Goal: Task Accomplishment & Management: Manage account settings

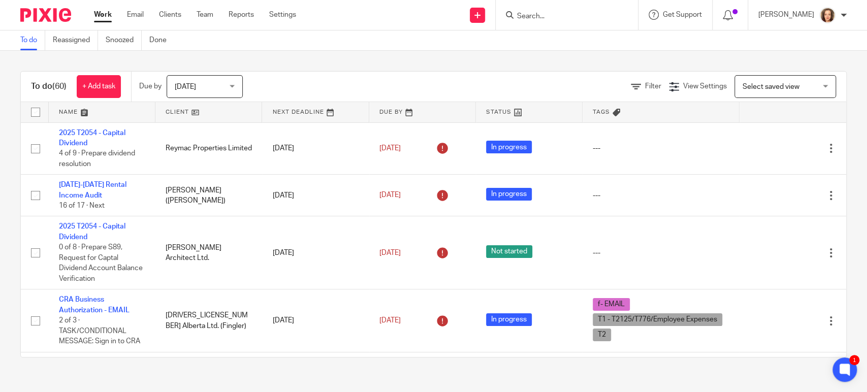
click at [561, 15] on input "Search" at bounding box center [561, 16] width 91 height 9
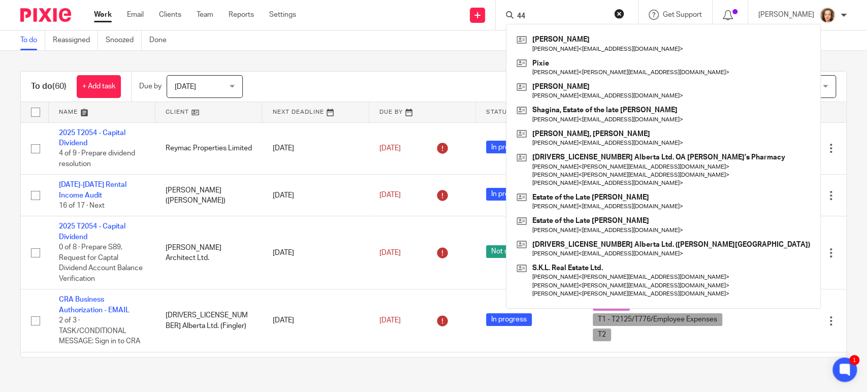
type input "444"
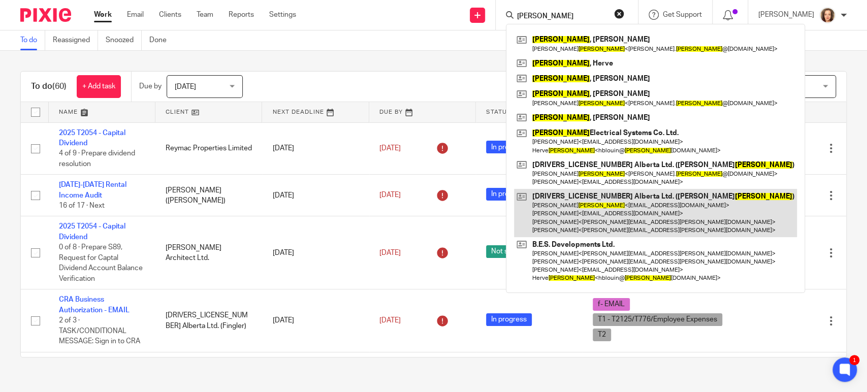
type input "blouin"
click at [569, 214] on link at bounding box center [655, 213] width 283 height 48
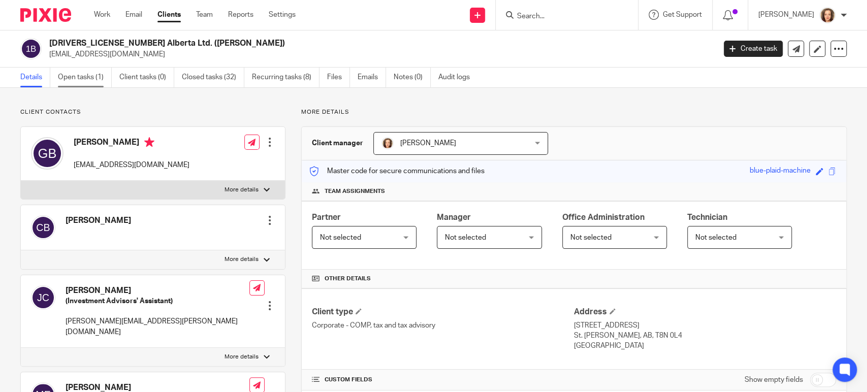
click at [69, 77] on link "Open tasks (1)" at bounding box center [85, 78] width 54 height 20
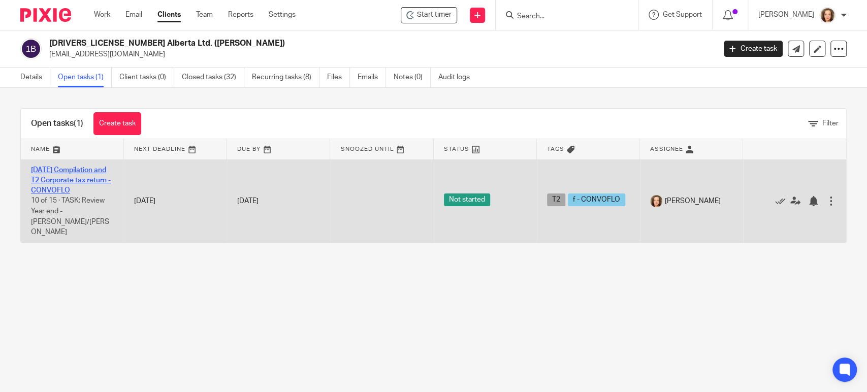
click at [63, 170] on link "2025-03-31 Compilation and T2 Corporate tax return - CONVOFLO" at bounding box center [71, 181] width 80 height 28
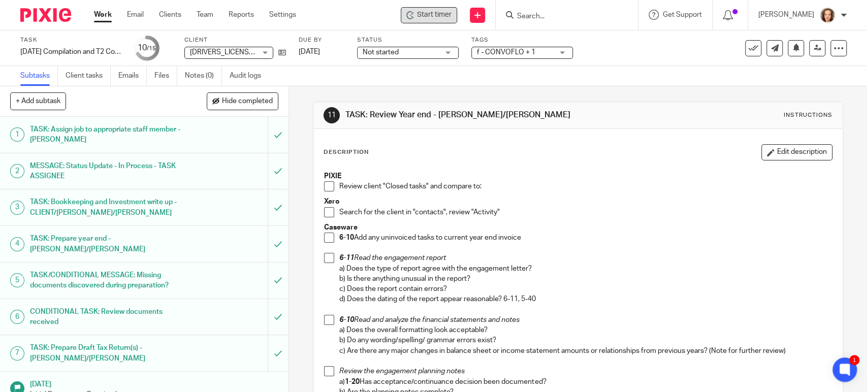
click at [412, 3] on div "Start timer Send new email Create task Add client Get Support Contact Support H…" at bounding box center [589, 15] width 556 height 30
click at [428, 16] on span "Start timer" at bounding box center [434, 15] width 35 height 11
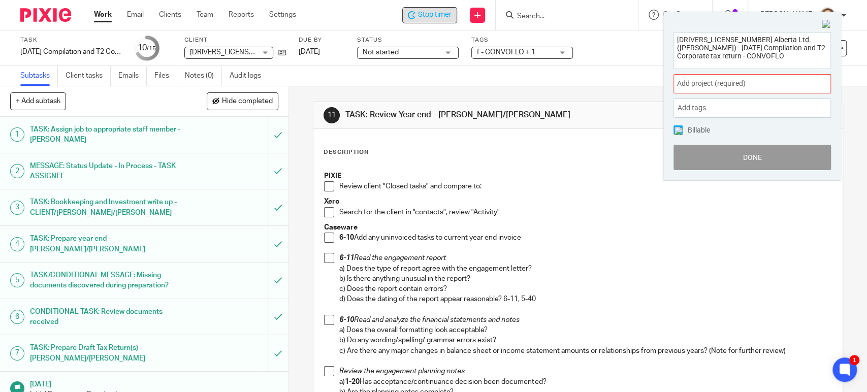
drag, startPoint x: 669, startPoint y: 36, endPoint x: 654, endPoint y: 17, distance: 24.2
click at [654, 17] on body "Work Email Clients Team Reports Settings Work Email Clients Team Reports Settin…" at bounding box center [433, 196] width 867 height 392
click at [748, 83] on span "Add project (required) :" at bounding box center [741, 83] width 128 height 11
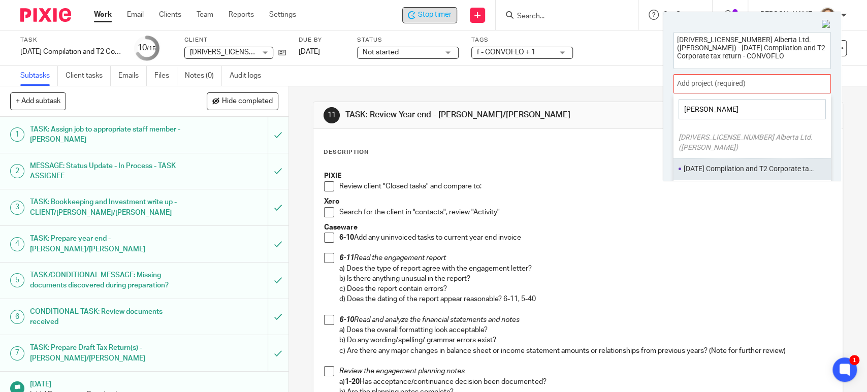
type input "gerald"
click at [725, 164] on li "[DATE] Compilation and T2 Corporate tax return - CONVOFLO" at bounding box center [750, 169] width 133 height 11
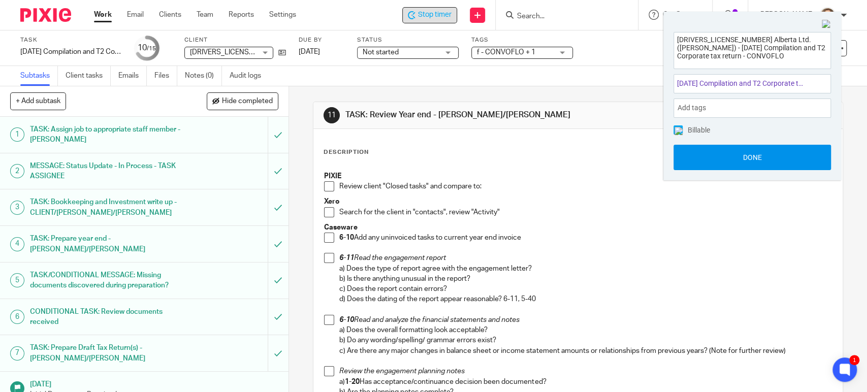
click at [752, 157] on button "Done" at bounding box center [752, 157] width 157 height 25
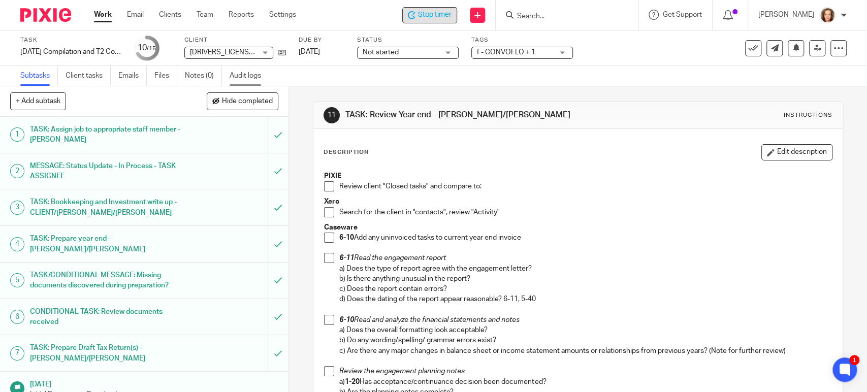
click at [242, 75] on link "Audit logs" at bounding box center [249, 76] width 39 height 20
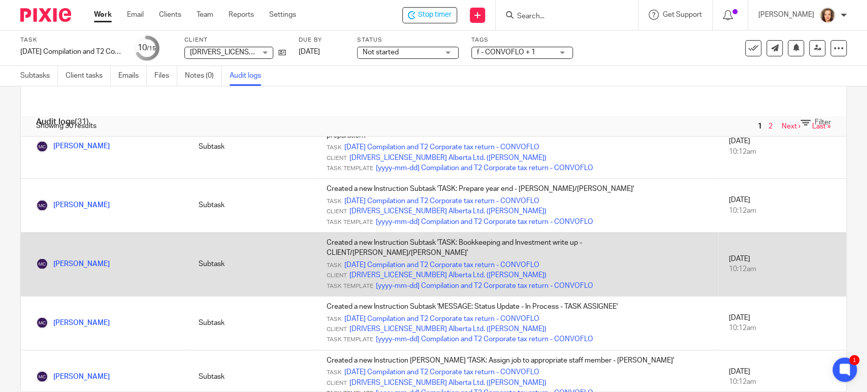
scroll to position [41, 0]
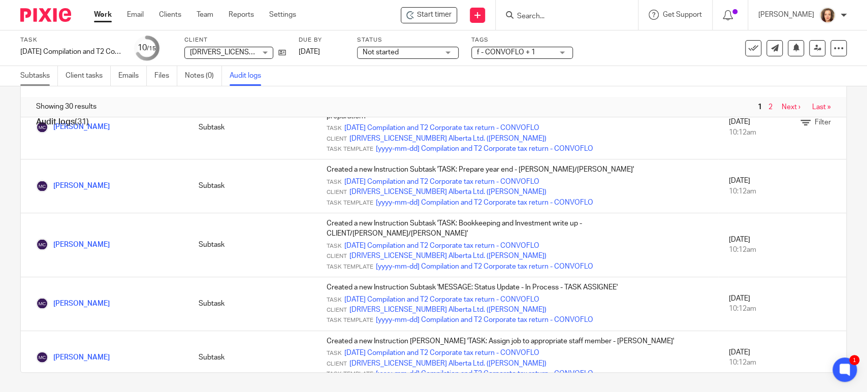
click at [34, 74] on link "Subtasks" at bounding box center [39, 76] width 38 height 20
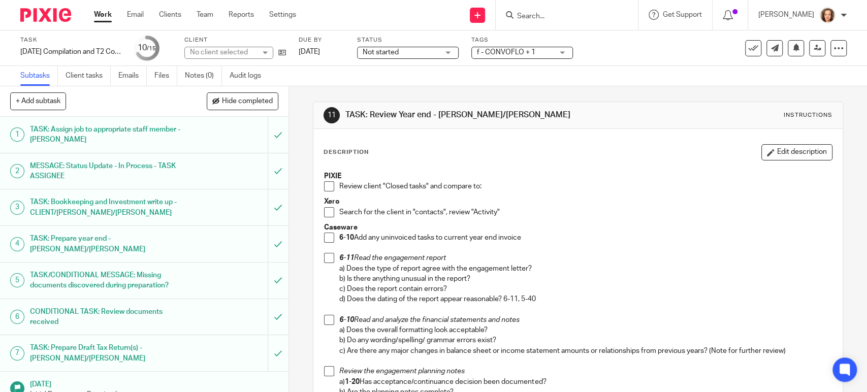
drag, startPoint x: 322, startPoint y: 182, endPoint x: 331, endPoint y: 217, distance: 36.1
click at [324, 182] on span at bounding box center [329, 186] width 10 height 10
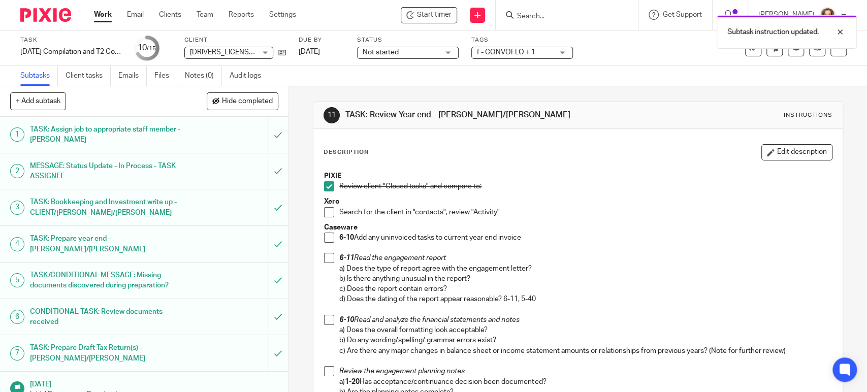
click at [325, 214] on span at bounding box center [329, 212] width 10 height 10
click at [326, 237] on span at bounding box center [329, 238] width 10 height 10
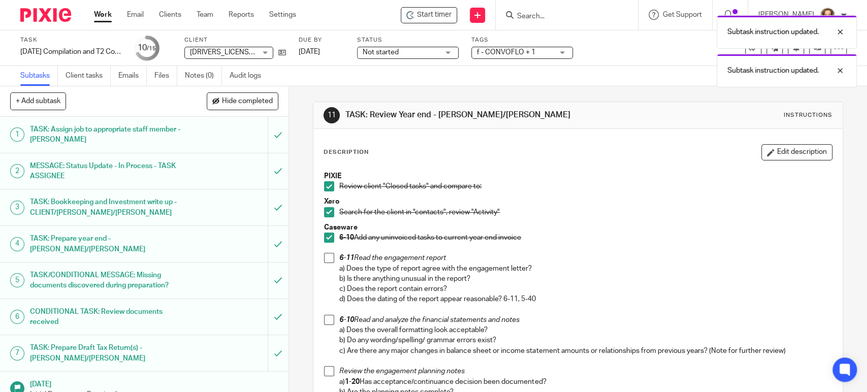
click at [325, 262] on span at bounding box center [329, 258] width 10 height 10
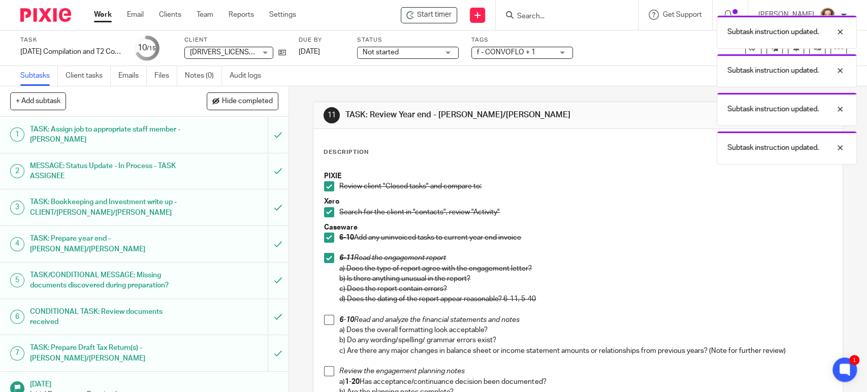
click at [331, 318] on li "6-10 Read and analyze the financial statements and notes a) Does the overall fo…" at bounding box center [577, 340] width 507 height 51
click at [326, 317] on span at bounding box center [329, 320] width 10 height 10
click at [326, 371] on span at bounding box center [329, 371] width 10 height 10
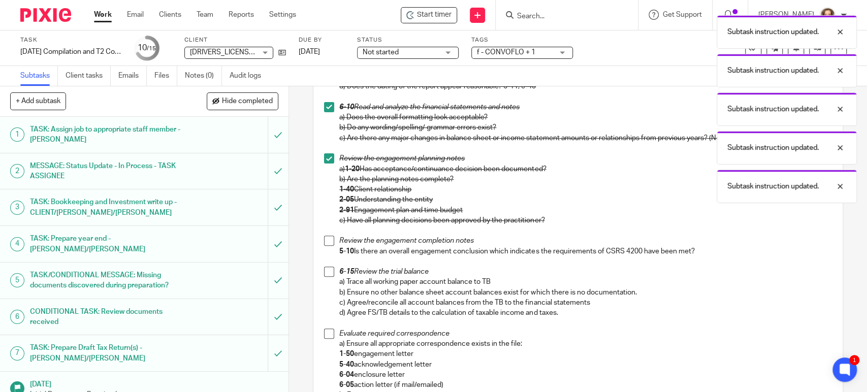
scroll to position [226, 0]
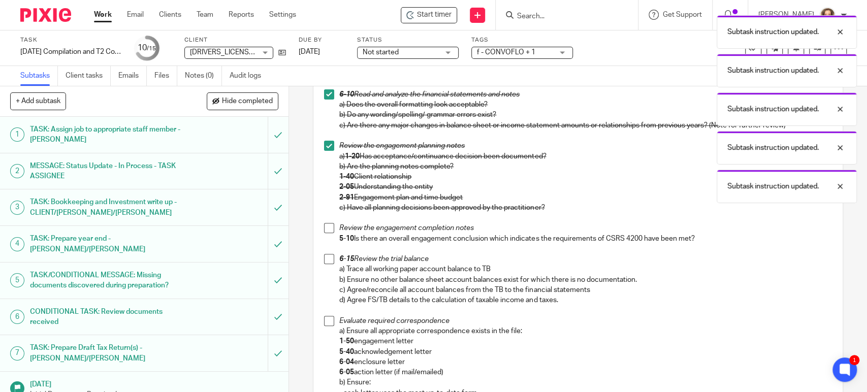
click at [327, 227] on span at bounding box center [329, 228] width 10 height 10
click at [324, 259] on span at bounding box center [329, 259] width 10 height 10
click at [324, 321] on span at bounding box center [329, 321] width 10 height 10
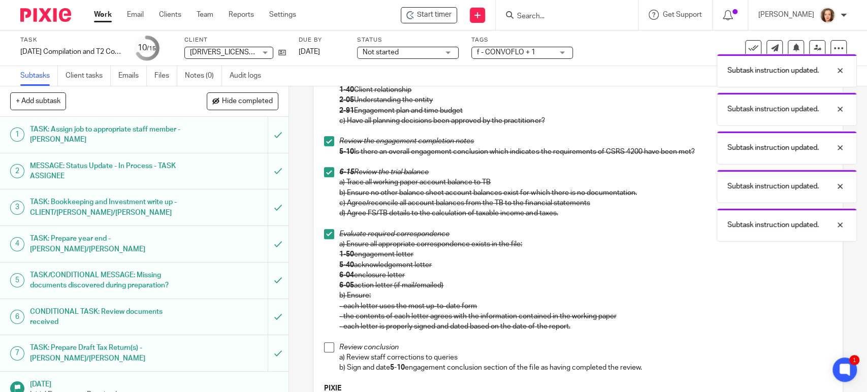
scroll to position [465, 0]
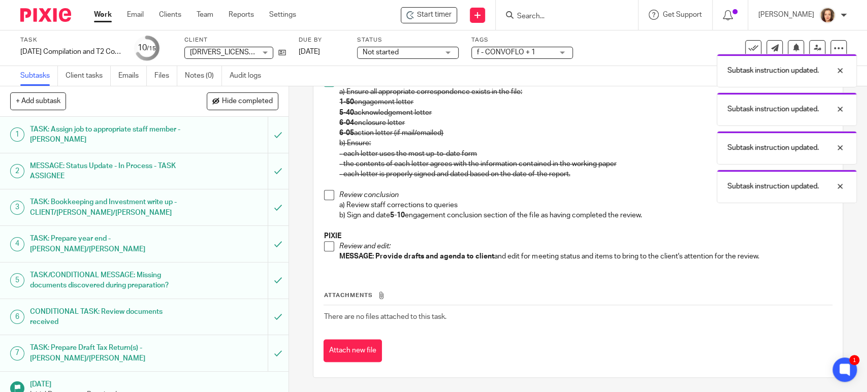
drag, startPoint x: 328, startPoint y: 194, endPoint x: 330, endPoint y: 203, distance: 9.8
click at [328, 194] on span at bounding box center [329, 195] width 10 height 10
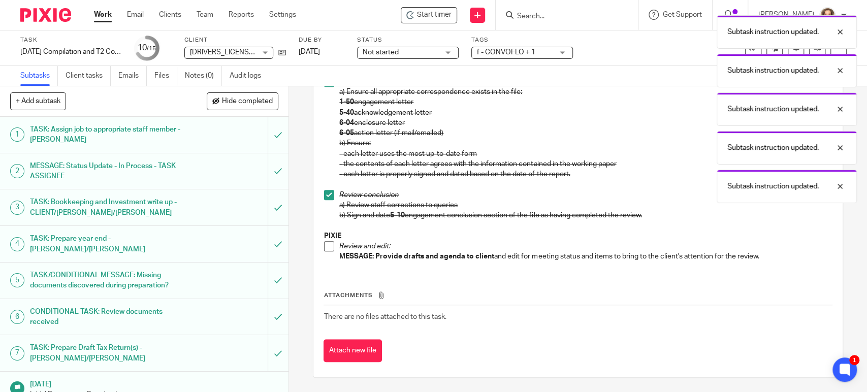
click at [329, 254] on li "Review and edit: MESSAGE: Provide drafts and agenda to client and edit for meet…" at bounding box center [577, 251] width 507 height 21
click at [325, 247] on span at bounding box center [329, 246] width 10 height 10
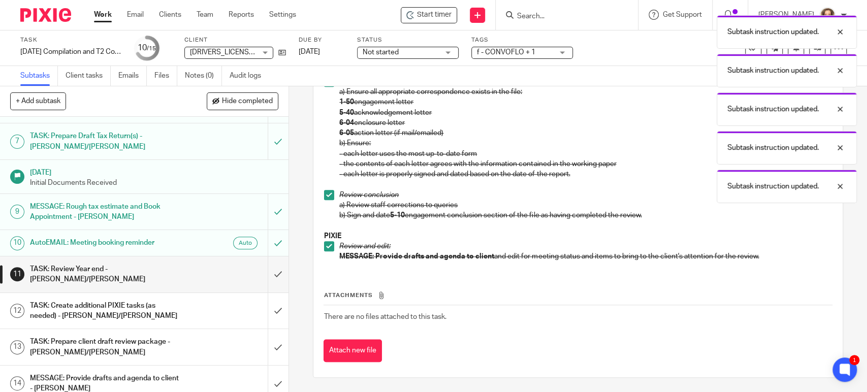
scroll to position [236, 0]
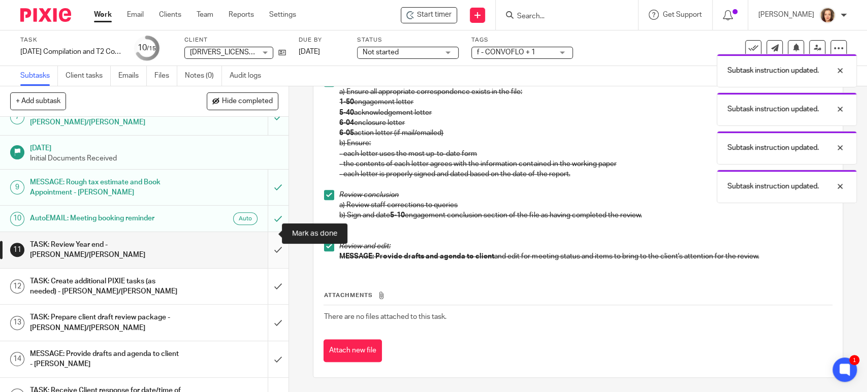
click at [269, 232] on input "submit" at bounding box center [144, 250] width 289 height 36
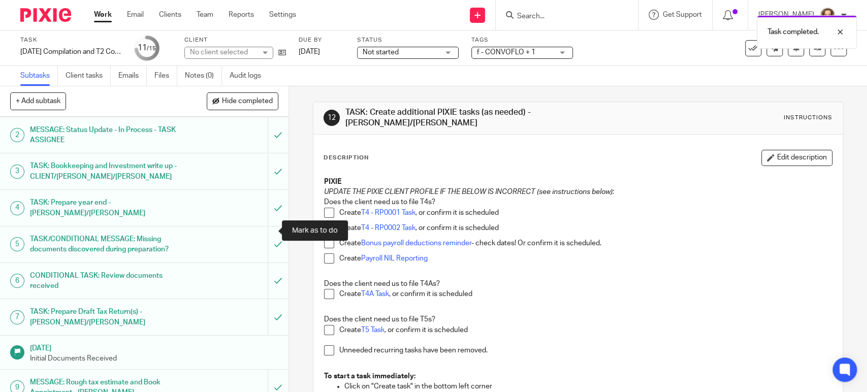
scroll to position [236, 0]
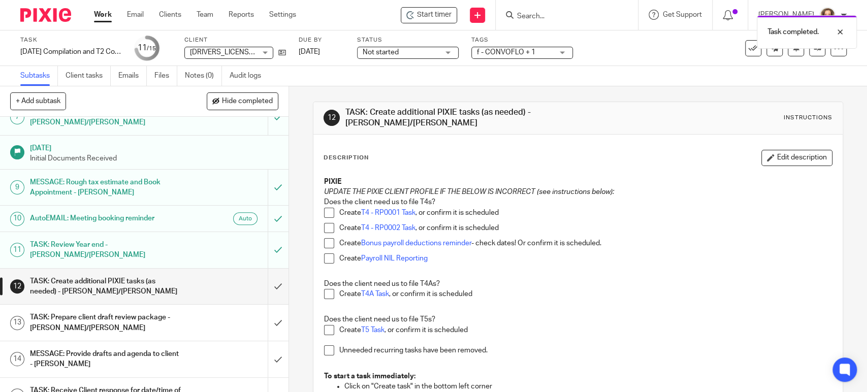
click at [177, 274] on div "TASK: Create additional PIXIE tasks (as needed) - [PERSON_NAME]/[PERSON_NAME]" at bounding box center [144, 287] width 228 height 26
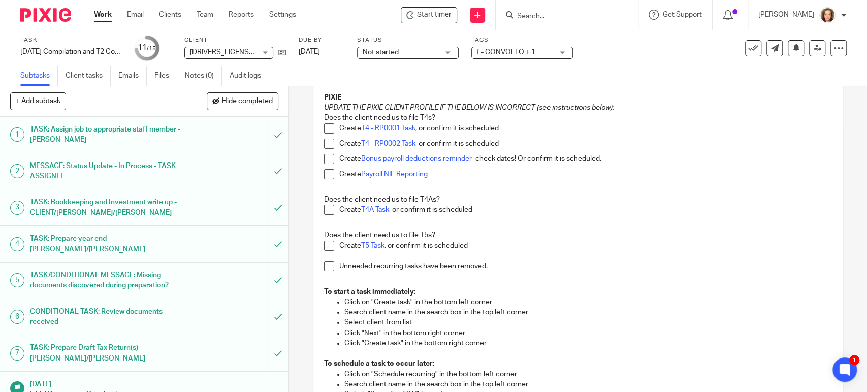
scroll to position [85, 0]
click at [326, 246] on span at bounding box center [329, 245] width 10 height 10
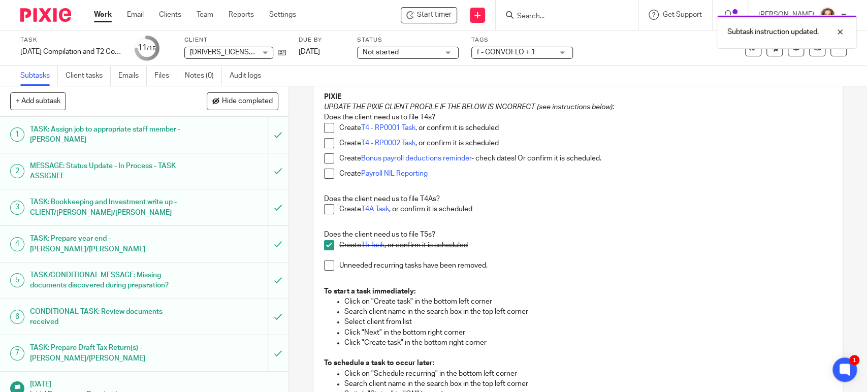
click at [327, 265] on span at bounding box center [329, 266] width 10 height 10
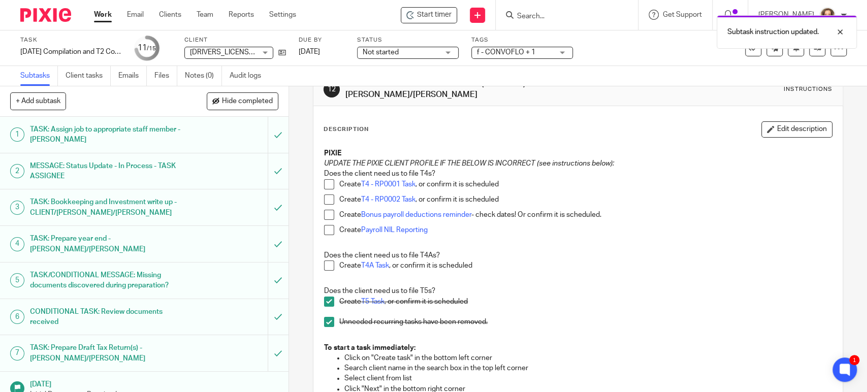
scroll to position [28, 0]
click at [830, 53] on div at bounding box center [838, 48] width 16 height 16
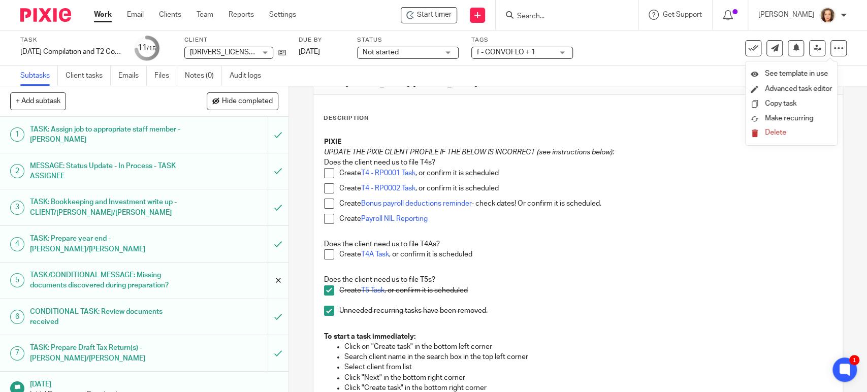
scroll to position [42, 0]
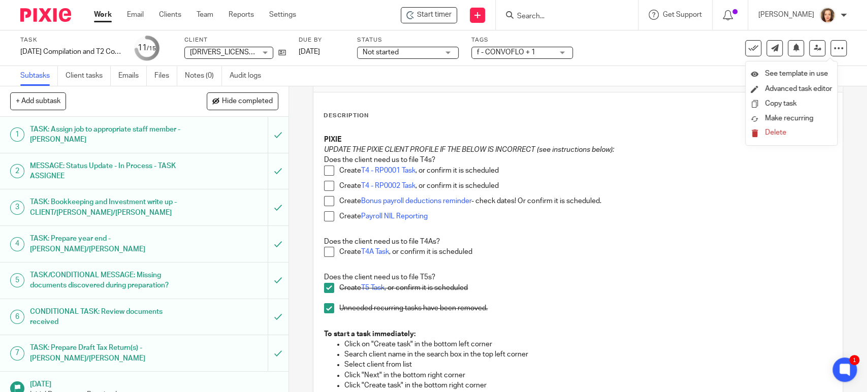
drag, startPoint x: 281, startPoint y: 273, endPoint x: 284, endPoint y: 331, distance: 58.0
click at [284, 331] on div "1 TASK: Assign job to appropriate staff member - MICHELE 2 MESSAGE: Status Upda…" at bounding box center [144, 254] width 289 height 275
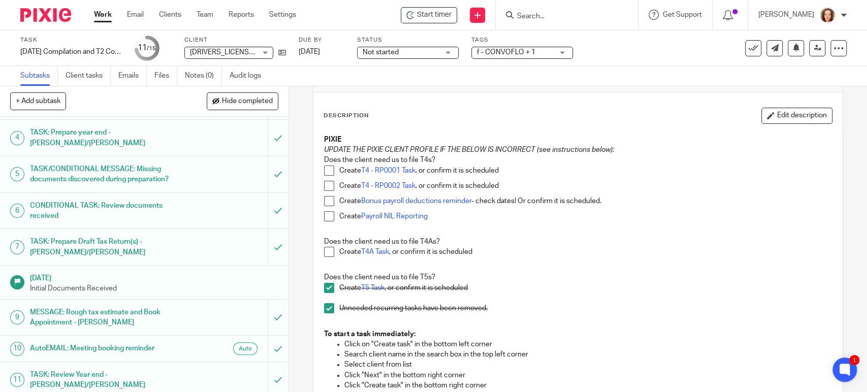
scroll to position [109, 0]
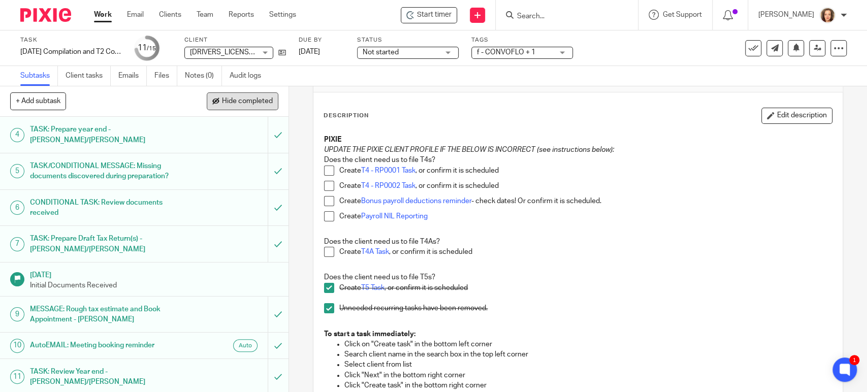
click at [244, 95] on button "Hide completed" at bounding box center [243, 100] width 72 height 17
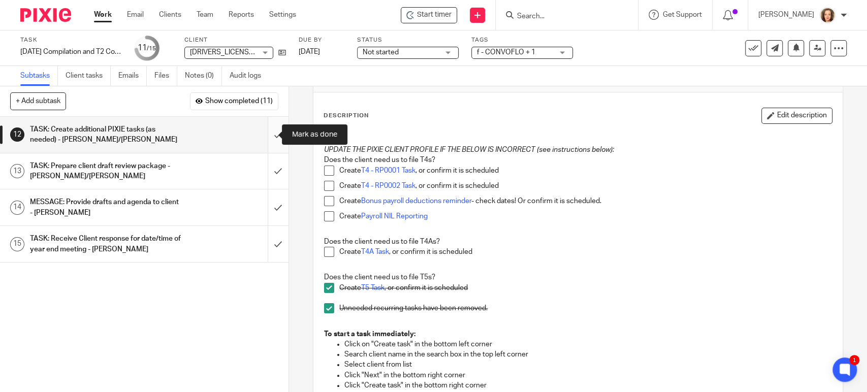
click at [268, 133] on input "submit" at bounding box center [144, 135] width 289 height 36
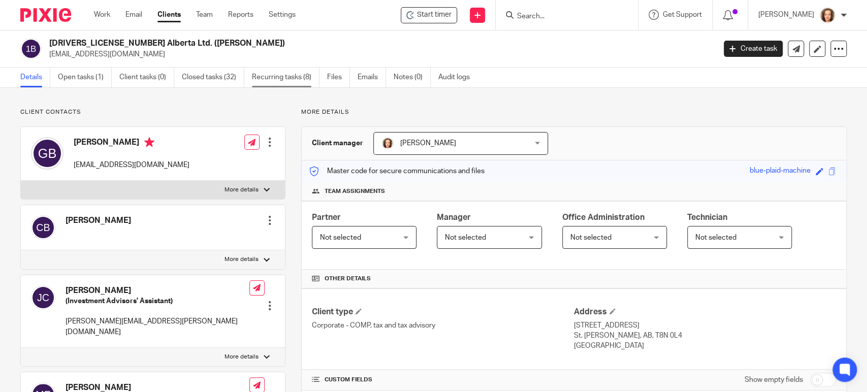
click at [299, 74] on link "Recurring tasks (8)" at bounding box center [286, 78] width 68 height 20
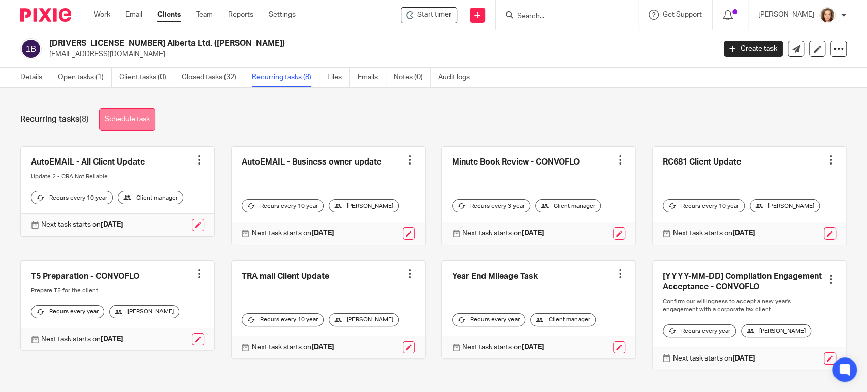
click at [142, 119] on link "Schedule task" at bounding box center [127, 119] width 56 height 23
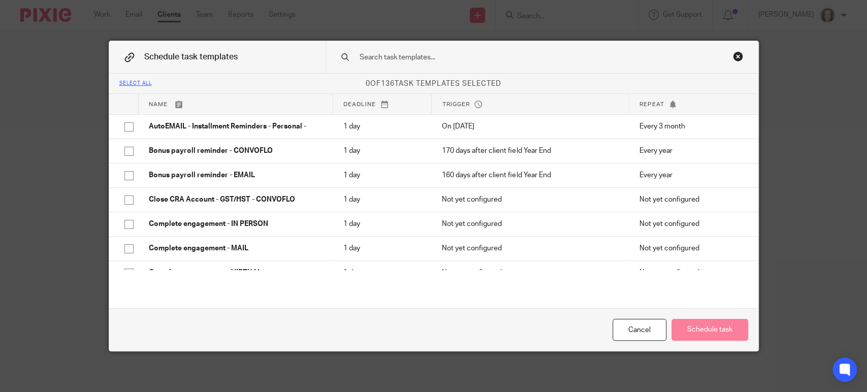
click at [441, 57] on input "text" at bounding box center [526, 57] width 335 height 11
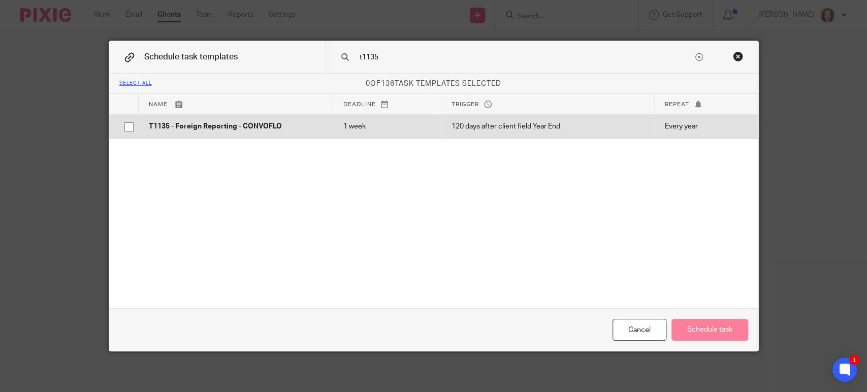
type input "t1135"
click at [419, 122] on p "1 week" at bounding box center [387, 126] width 88 height 10
checkbox input "true"
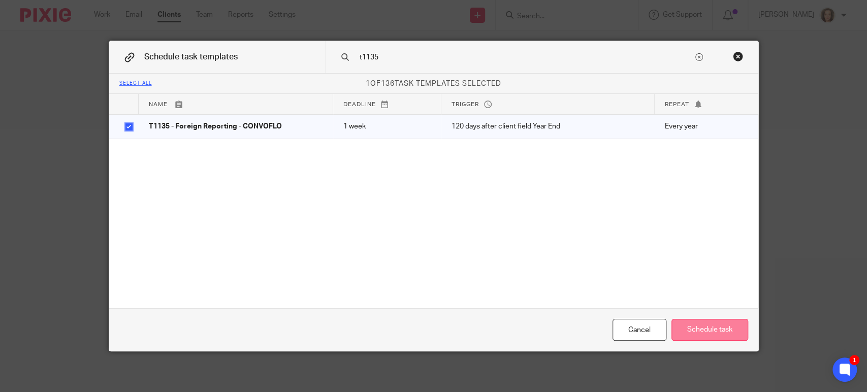
click at [690, 328] on button "Schedule task" at bounding box center [709, 330] width 77 height 22
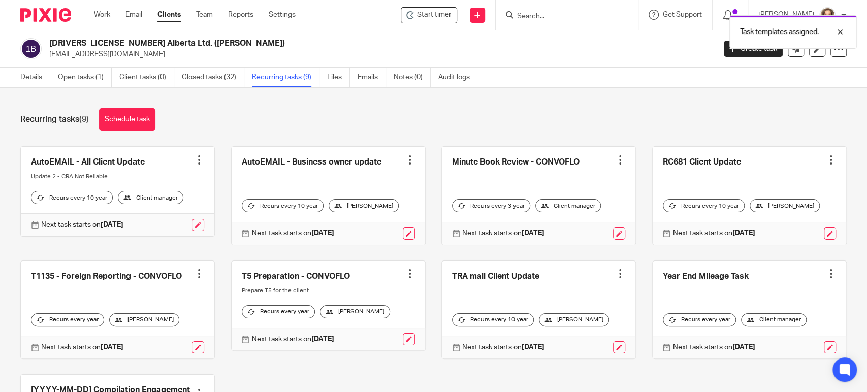
click at [526, 127] on div "Recurring tasks (9) Schedule task" at bounding box center [433, 119] width 826 height 23
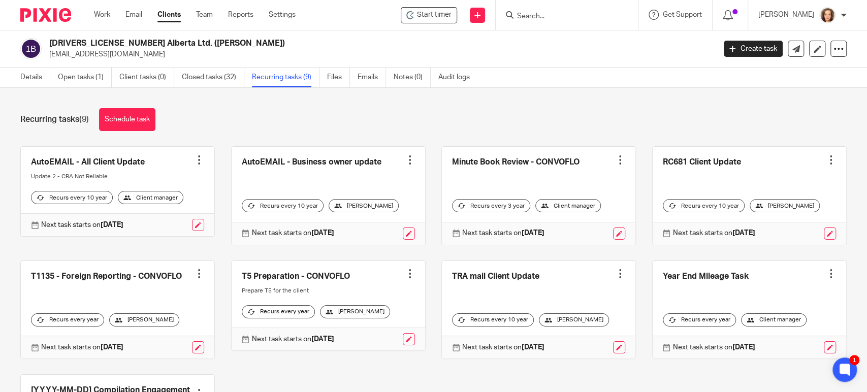
click at [155, 319] on div "[PERSON_NAME]" at bounding box center [144, 319] width 70 height 13
click at [194, 277] on div at bounding box center [199, 274] width 10 height 10
click at [209, 247] on div "AutoEMAIL - All Client Update Create task Clone template Recalculate schedule C…" at bounding box center [426, 323] width 842 height 354
click at [335, 121] on div "Recurring tasks (9) Schedule task" at bounding box center [433, 119] width 826 height 23
click at [218, 128] on div "Recurring tasks (9) Schedule task" at bounding box center [433, 119] width 826 height 23
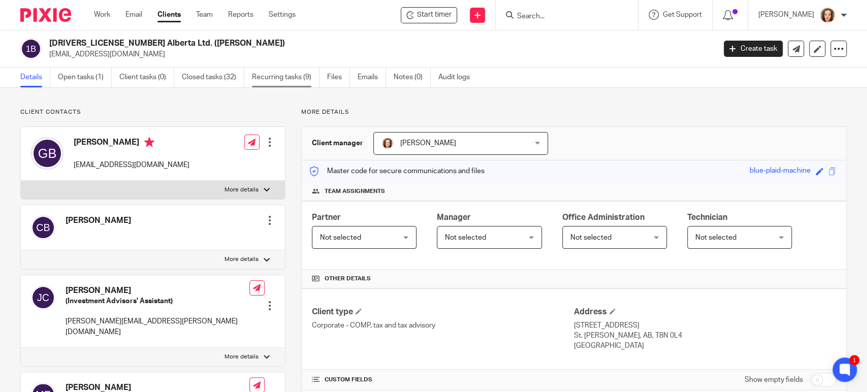
click at [266, 76] on link "Recurring tasks (9)" at bounding box center [286, 78] width 68 height 20
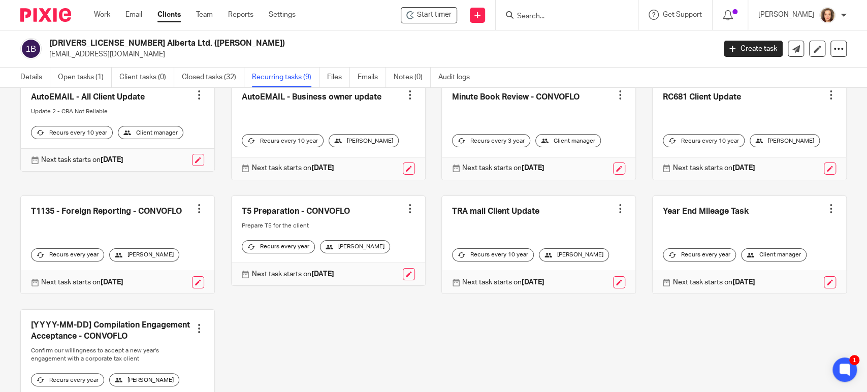
scroll to position [134, 0]
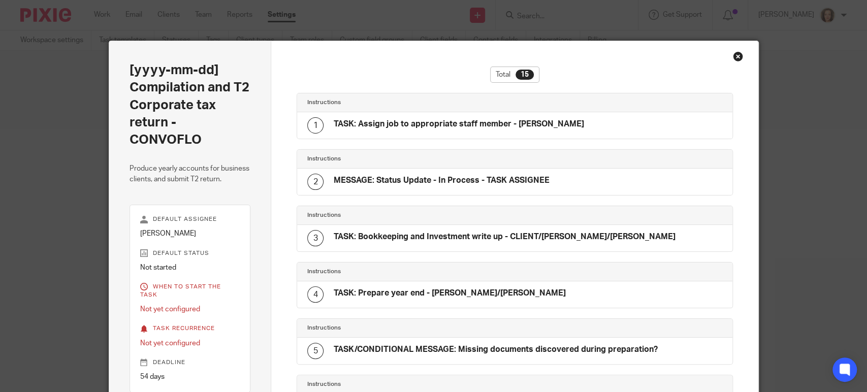
scroll to position [625, 0]
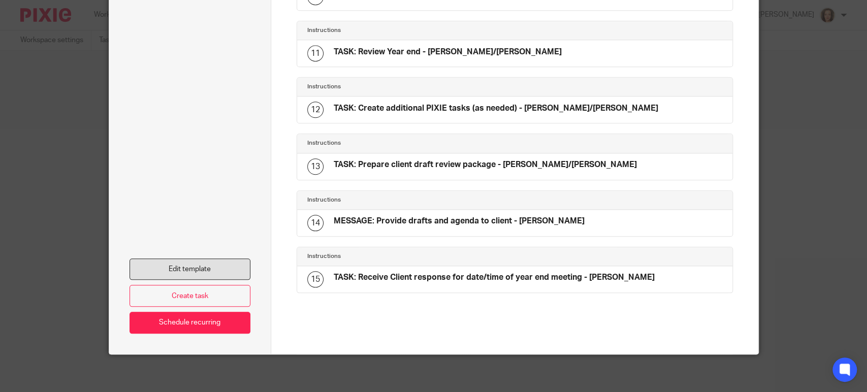
click at [171, 261] on link "Edit template" at bounding box center [190, 270] width 121 height 22
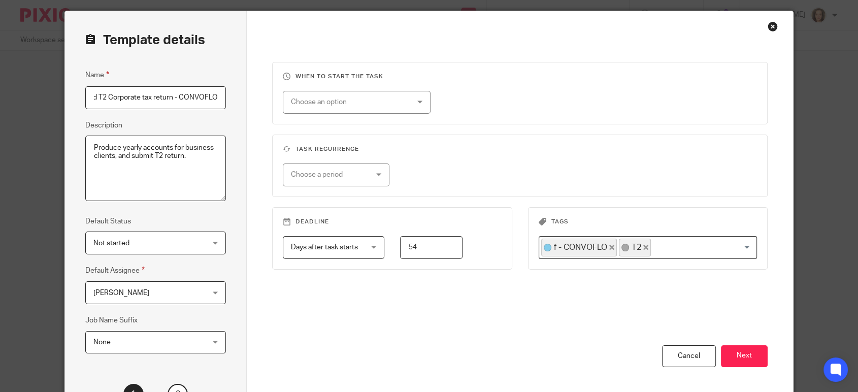
scroll to position [70, 0]
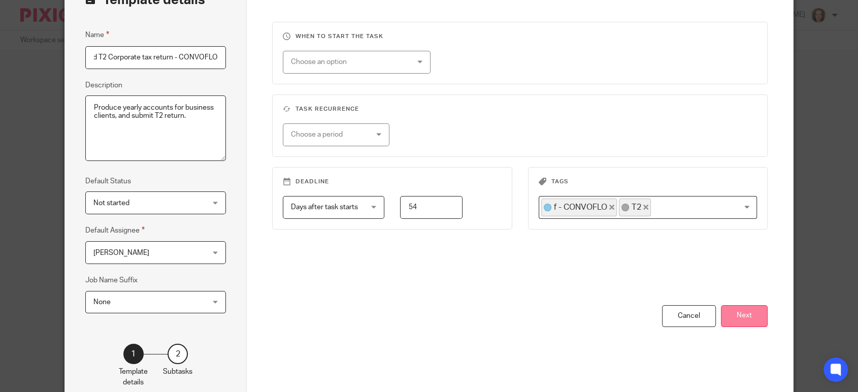
click at [741, 321] on button "Next" at bounding box center [744, 316] width 47 height 22
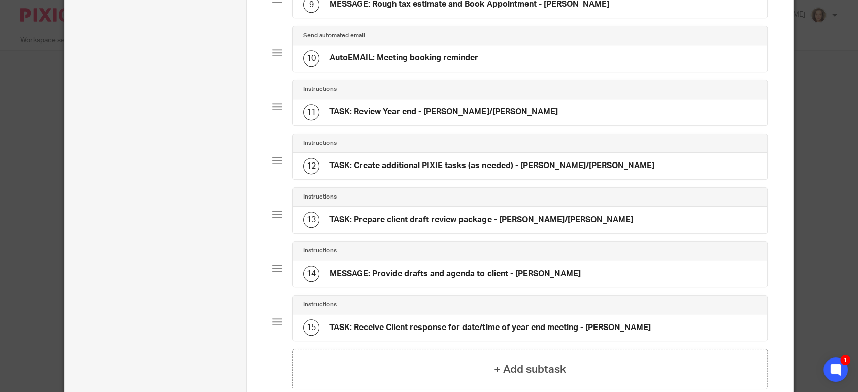
scroll to position [525, 0]
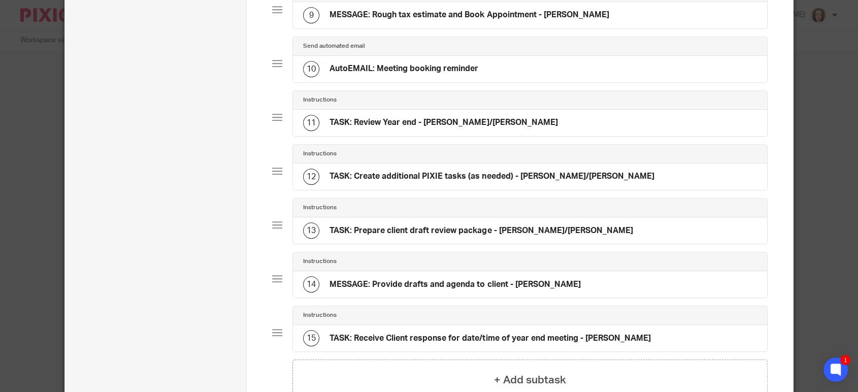
click at [388, 182] on h4 "TASK: Create additional PIXIE tasks (as needed) - ERIKA/JEANETTE" at bounding box center [492, 176] width 325 height 11
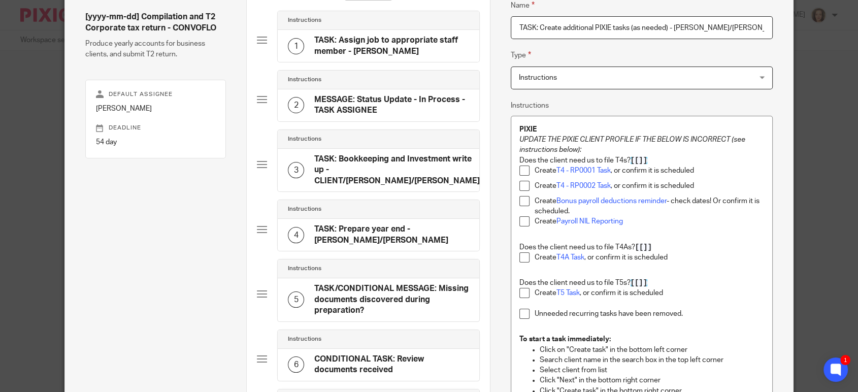
scroll to position [113, 0]
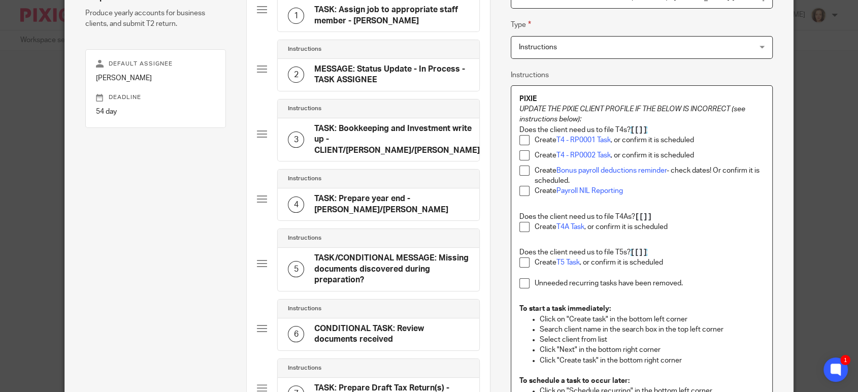
click at [689, 284] on p "Unneeded recurring tasks have been removed." at bounding box center [650, 283] width 230 height 10
click at [515, 252] on div "PIXIE UPDATE THE PIXIE CLIENT PROFILE IF THE BELOW IS INCORRECT (see instructio…" at bounding box center [642, 278] width 262 height 385
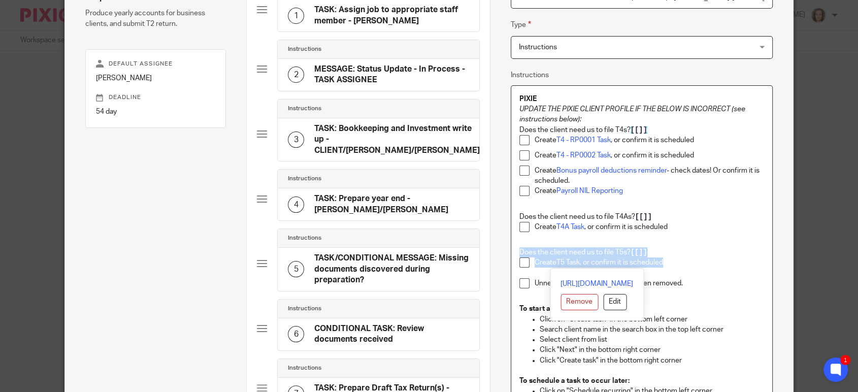
copy div "Does the client need us to file T5s? [[]] Create T5 Task , or confirm it is sch…"
click at [700, 261] on p "Create T5 Task , or confirm it is scheduled" at bounding box center [650, 263] width 230 height 10
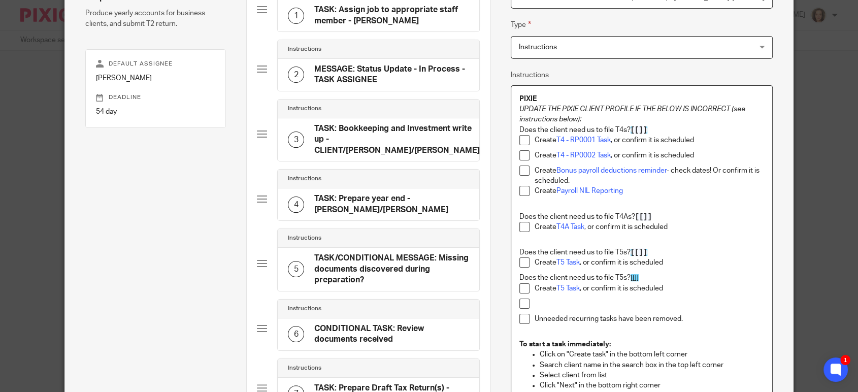
click at [536, 301] on p at bounding box center [650, 304] width 230 height 10
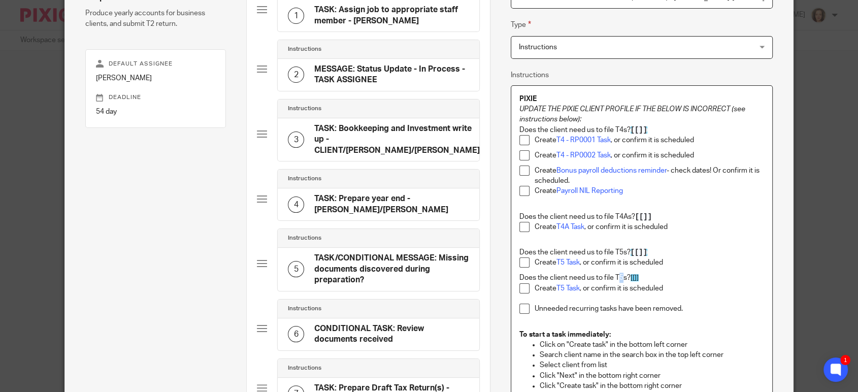
click at [619, 279] on p "Does the client need us to file T5s? [[]]" at bounding box center [642, 278] width 245 height 10
drag, startPoint x: 560, startPoint y: 290, endPoint x: 577, endPoint y: 290, distance: 17.3
click at [577, 290] on link "T5 Task" at bounding box center [568, 288] width 23 height 7
click at [554, 290] on p "Create T1135 Task, or confirm it is scheduled" at bounding box center [650, 288] width 230 height 10
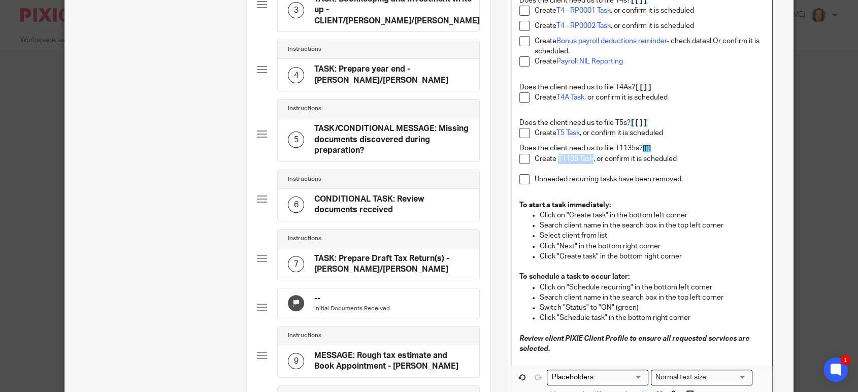
scroll to position [423, 0]
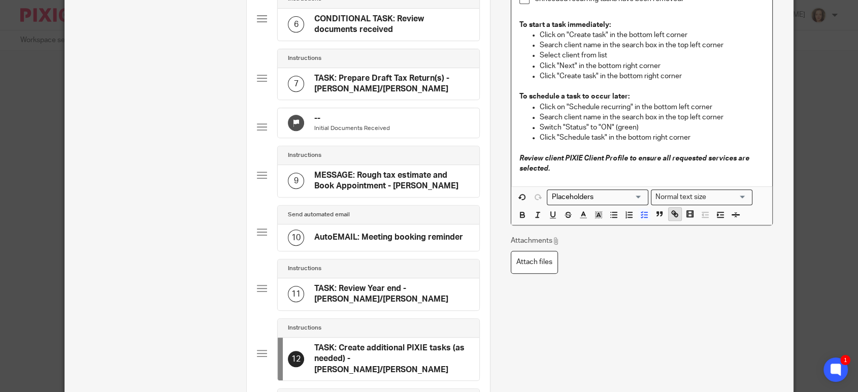
click at [675, 214] on icon "button" at bounding box center [677, 215] width 4 height 4
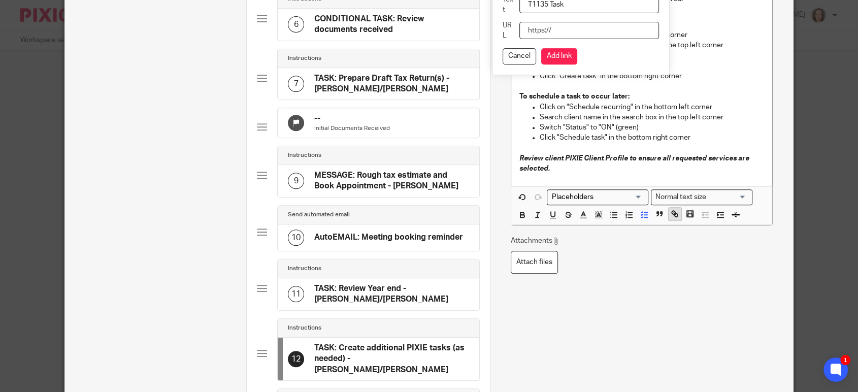
paste input "https://jgpc.usepixie.net/job_templates/59"
type input "https://jgpc.usepixie.net/job_templates/59"
click at [552, 55] on button "Add link" at bounding box center [559, 56] width 36 height 16
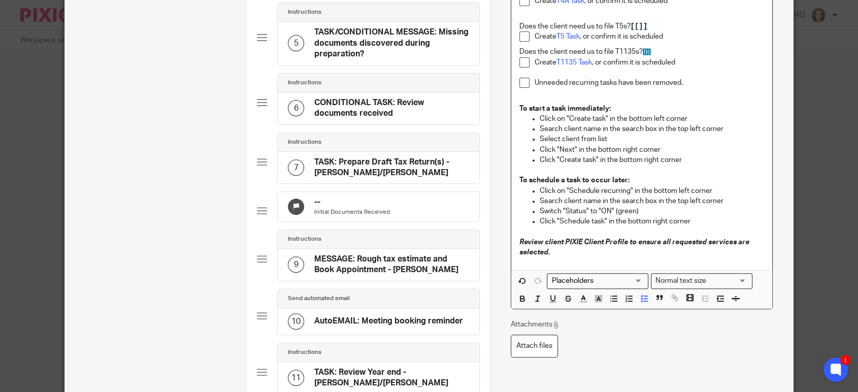
scroll to position [338, 0]
click at [663, 49] on p "Does the client need us to file T1135s? [[]]" at bounding box center [642, 52] width 245 height 10
drag, startPoint x: 650, startPoint y: 26, endPoint x: 628, endPoint y: 26, distance: 21.3
click at [628, 26] on p "Does the client need us to file T5s? [[]]" at bounding box center [642, 27] width 245 height 10
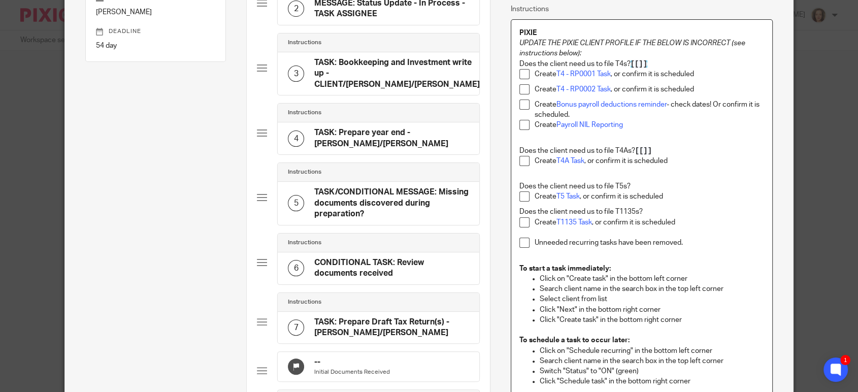
scroll to position [169, 0]
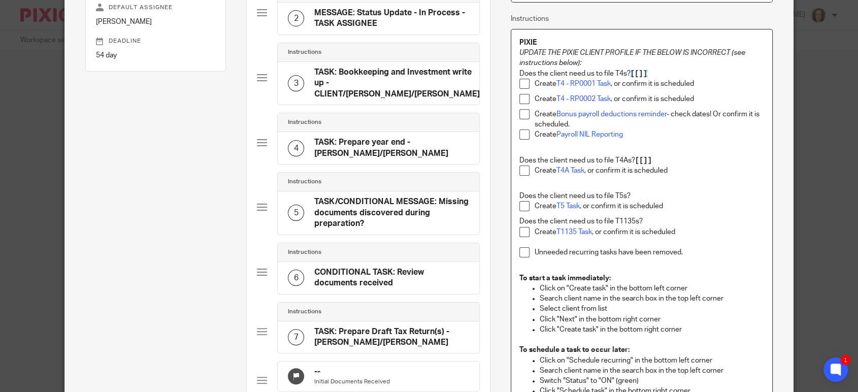
drag, startPoint x: 654, startPoint y: 161, endPoint x: 633, endPoint y: 161, distance: 21.3
click at [631, 161] on p "Does the client need us to file T4As? [[]]" at bounding box center [642, 160] width 245 height 10
drag, startPoint x: 652, startPoint y: 72, endPoint x: 630, endPoint y: 70, distance: 22.4
click at [630, 70] on p "Does the client need us to file T4s? [[]]" at bounding box center [642, 74] width 245 height 10
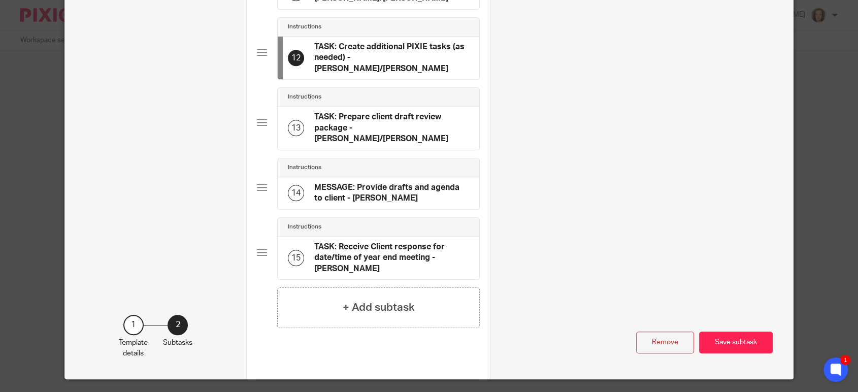
scroll to position [0, 0]
click at [740, 332] on button "Save subtask" at bounding box center [736, 343] width 74 height 22
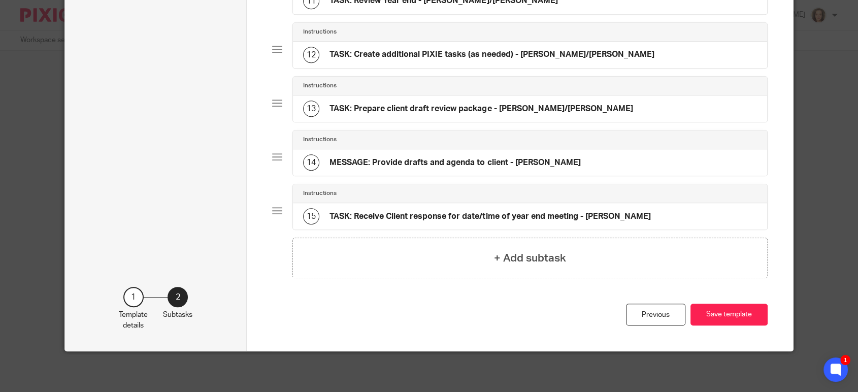
scroll to position [652, 0]
click at [723, 321] on button "Save template" at bounding box center [729, 315] width 77 height 22
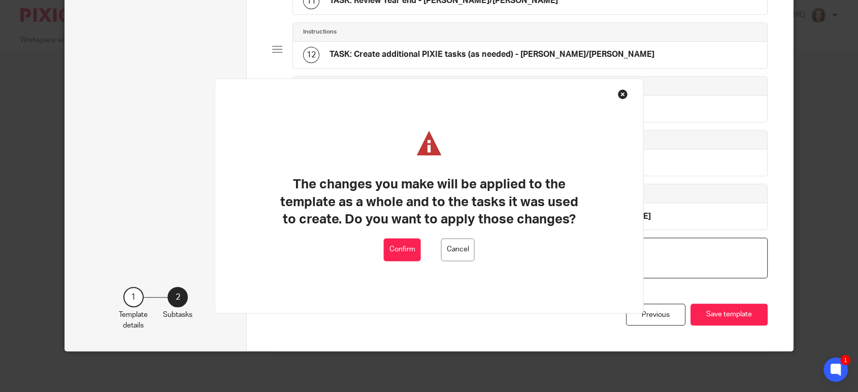
click at [402, 247] on button "Confirm" at bounding box center [402, 250] width 37 height 23
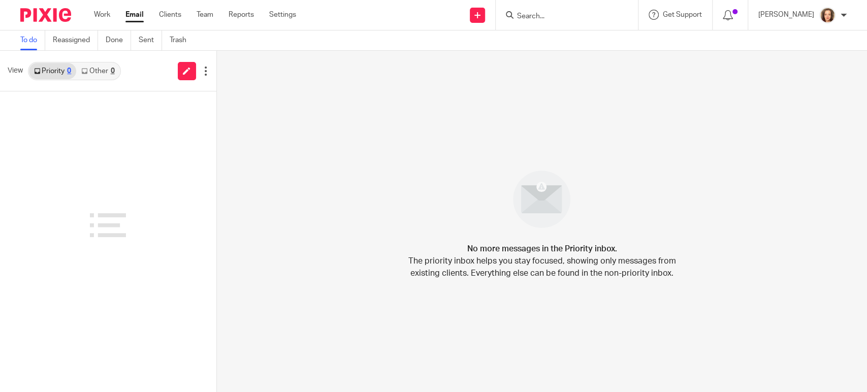
click at [297, 11] on ul "Work Email Clients Team Reports Settings" at bounding box center [202, 15] width 217 height 10
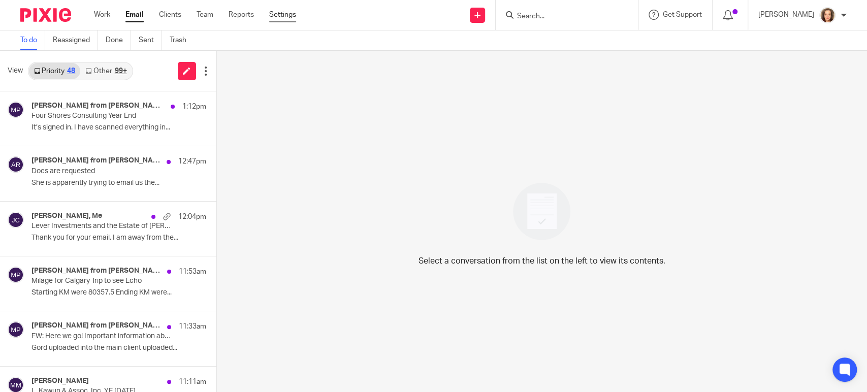
click at [284, 15] on link "Settings" at bounding box center [282, 15] width 27 height 10
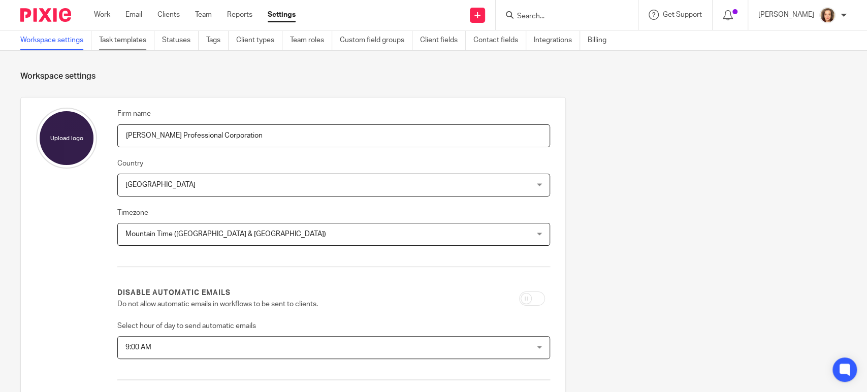
click at [128, 35] on link "Task templates" at bounding box center [126, 40] width 55 height 20
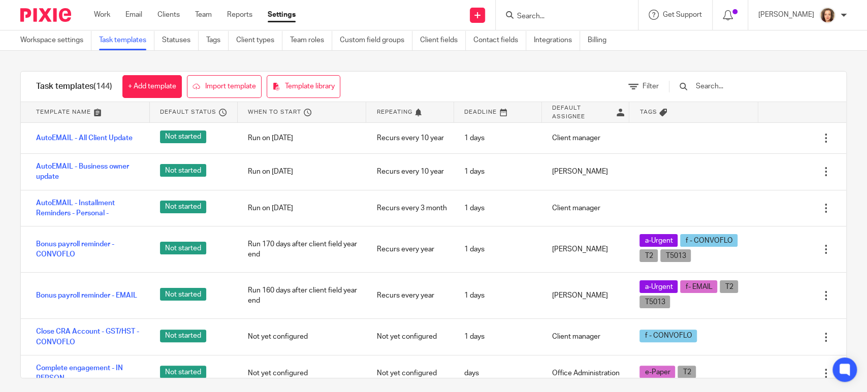
click at [724, 85] on input "text" at bounding box center [754, 86] width 118 height 11
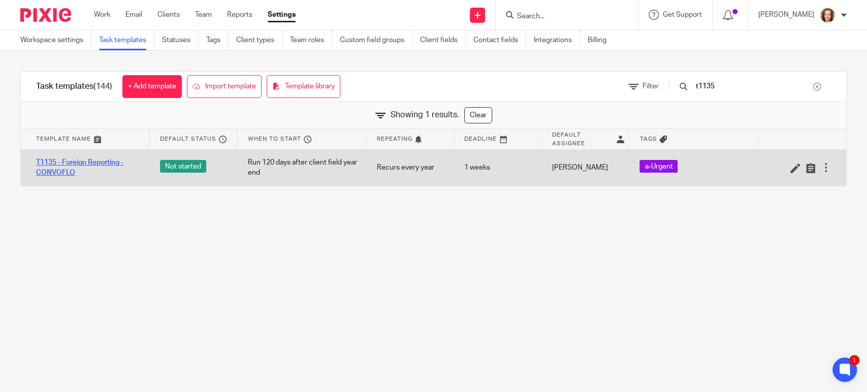
type input "t1135"
click at [92, 163] on link "T1135 - Foreign Reporting - CONVOFLO" at bounding box center [88, 167] width 104 height 21
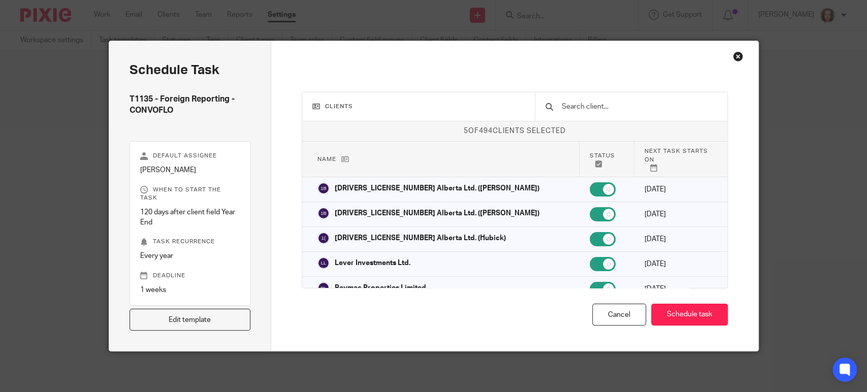
click at [387, 327] on div "Clients 5 of 494 clients selected Name Status Next task starts on [DRIVERS_LICE…" at bounding box center [514, 196] width 487 height 310
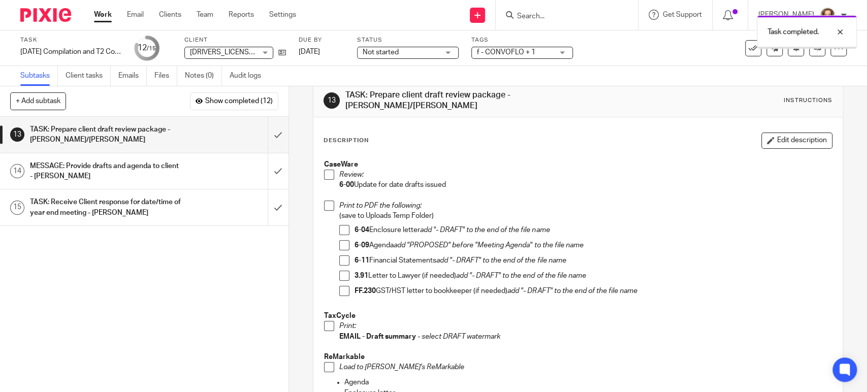
scroll to position [85, 0]
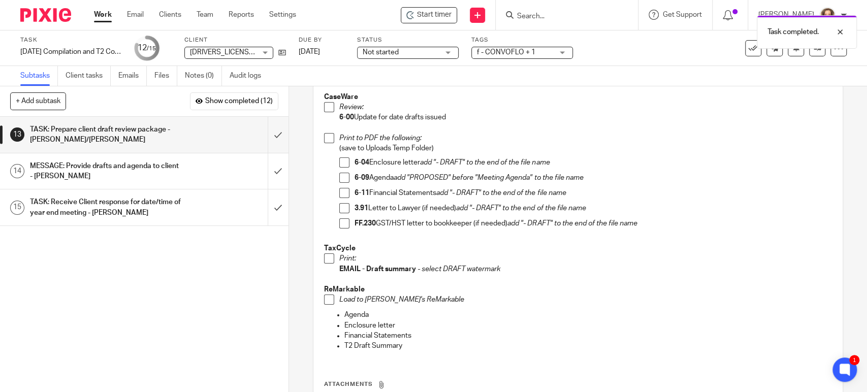
click at [325, 102] on span at bounding box center [329, 107] width 10 height 10
click at [339, 157] on span at bounding box center [344, 162] width 10 height 10
click at [341, 188] on span at bounding box center [344, 193] width 10 height 10
click at [339, 203] on span at bounding box center [344, 208] width 10 height 10
click at [326, 253] on span at bounding box center [329, 258] width 10 height 10
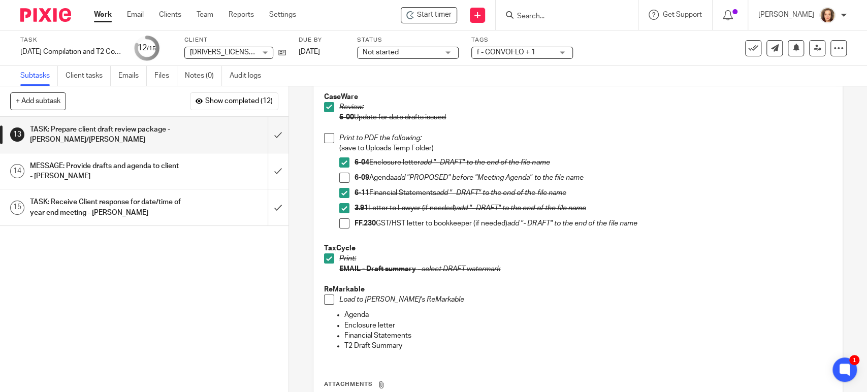
click at [344, 173] on span at bounding box center [344, 178] width 10 height 10
click at [326, 295] on span at bounding box center [329, 300] width 10 height 10
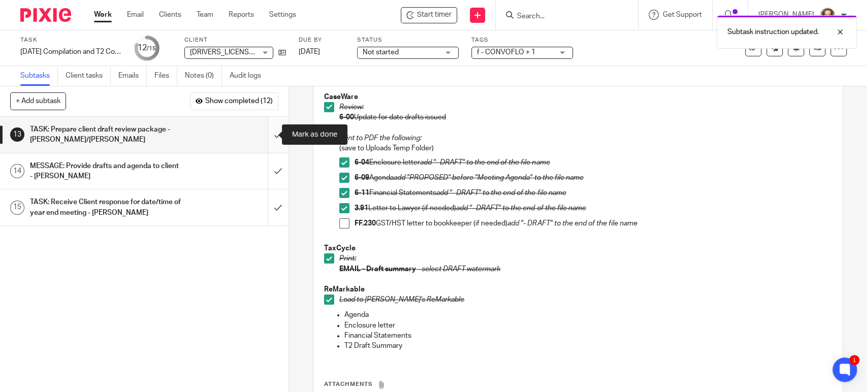
click at [267, 130] on input "submit" at bounding box center [144, 135] width 289 height 36
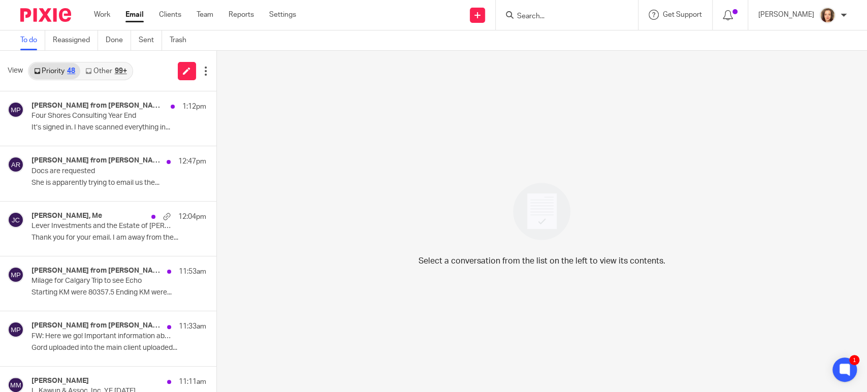
click at [97, 69] on link "Other 99+" at bounding box center [105, 71] width 51 height 16
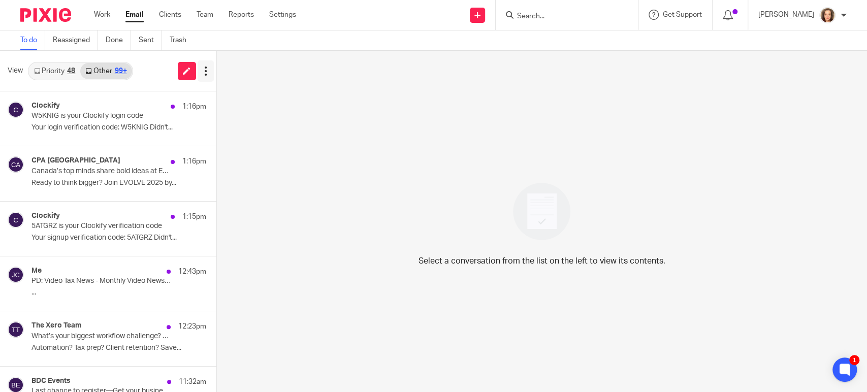
click at [201, 70] on icon at bounding box center [206, 71] width 10 height 10
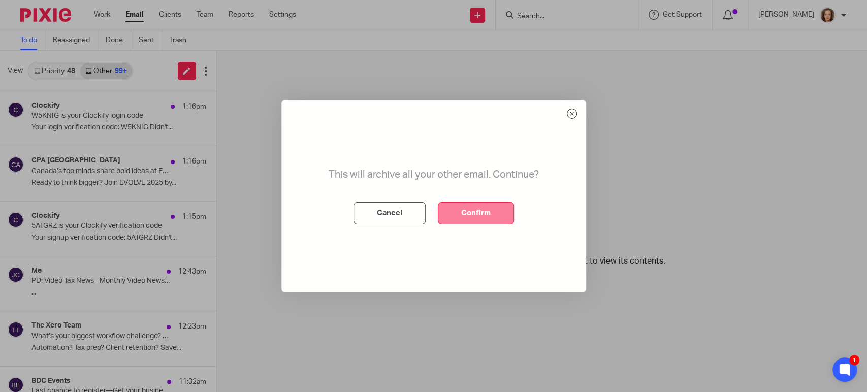
click at [465, 213] on button "Confirm" at bounding box center [476, 213] width 76 height 22
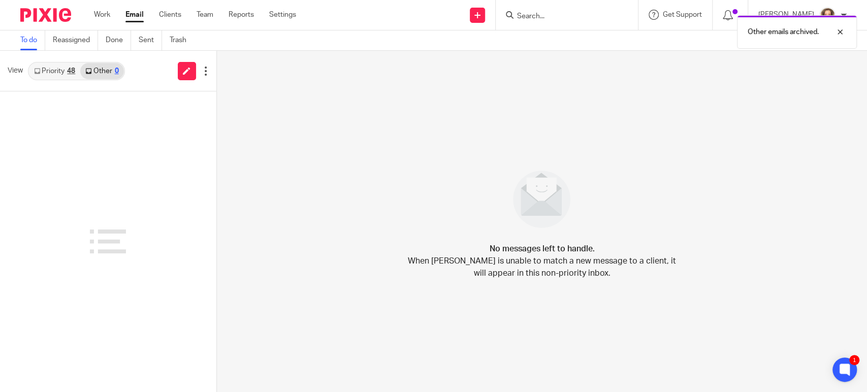
click at [53, 68] on link "Priority 48" at bounding box center [54, 71] width 51 height 16
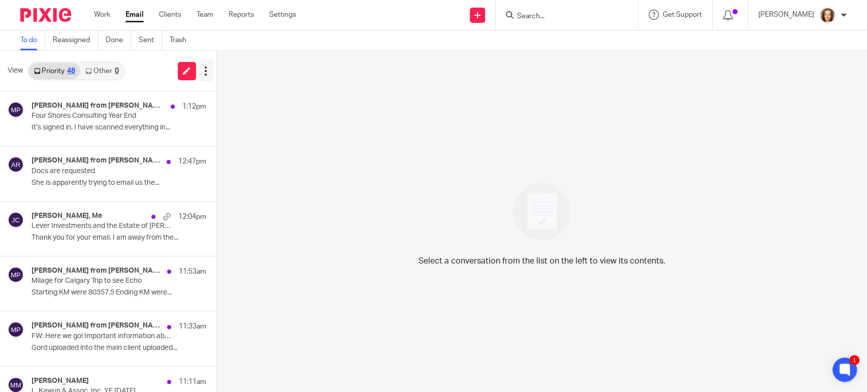
click at [204, 72] on icon at bounding box center [206, 71] width 10 height 10
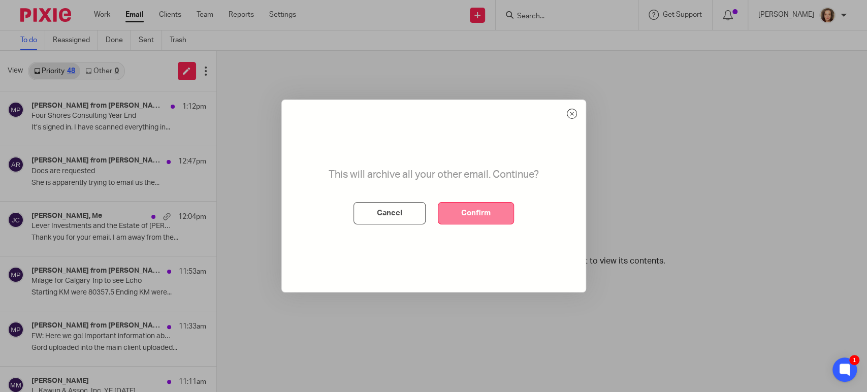
click at [475, 212] on button "Confirm" at bounding box center [476, 213] width 76 height 22
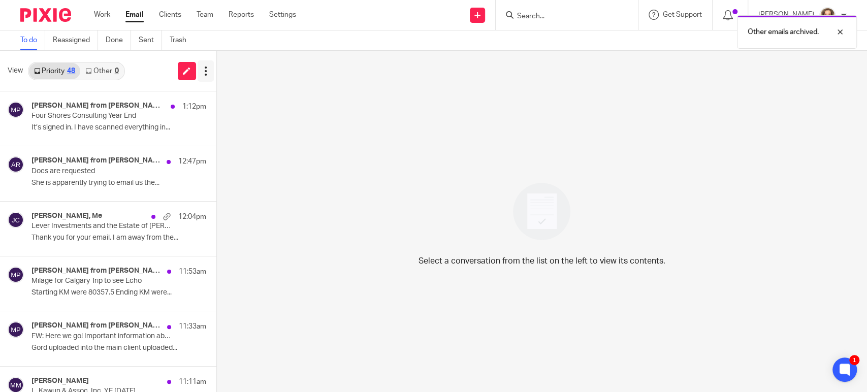
click at [203, 73] on icon at bounding box center [206, 71] width 10 height 10
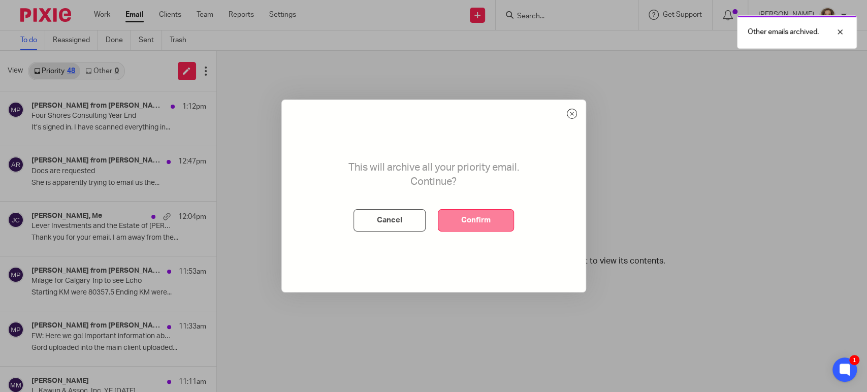
click at [455, 221] on button "Confirm" at bounding box center [476, 220] width 76 height 22
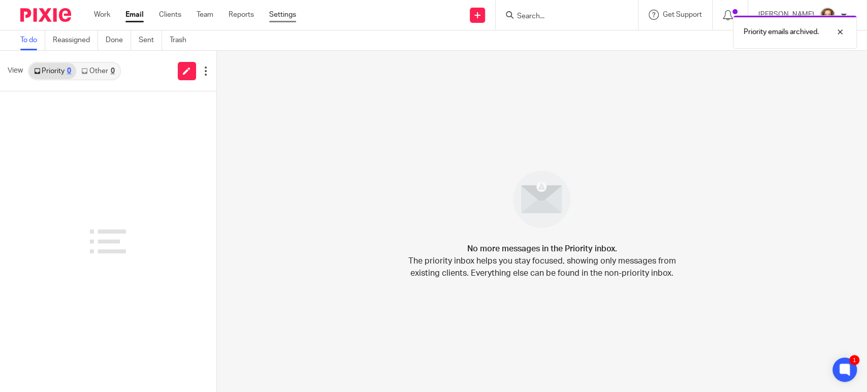
click at [287, 14] on link "Settings" at bounding box center [282, 15] width 27 height 10
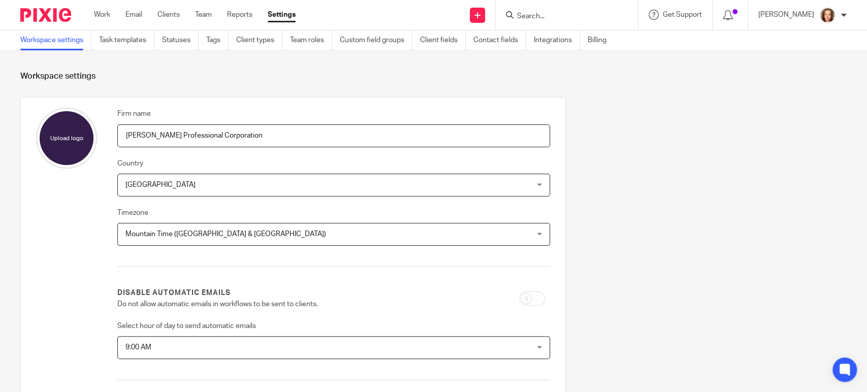
click at [538, 7] on div at bounding box center [567, 15] width 142 height 30
click at [549, 13] on input "Search" at bounding box center [561, 16] width 91 height 9
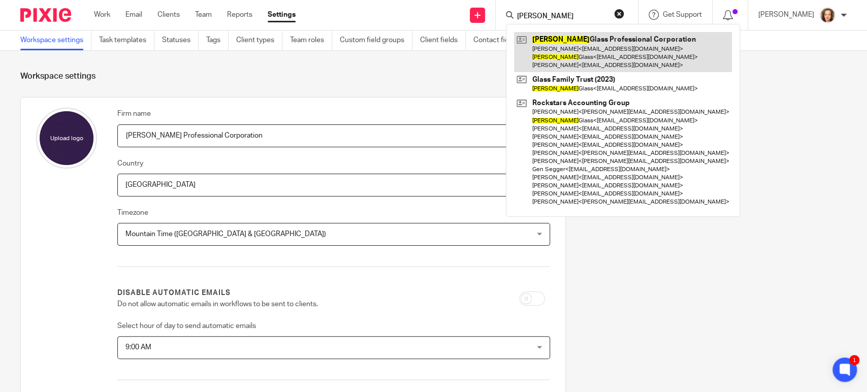
type input "[PERSON_NAME]"
click at [597, 49] on link at bounding box center [623, 52] width 218 height 40
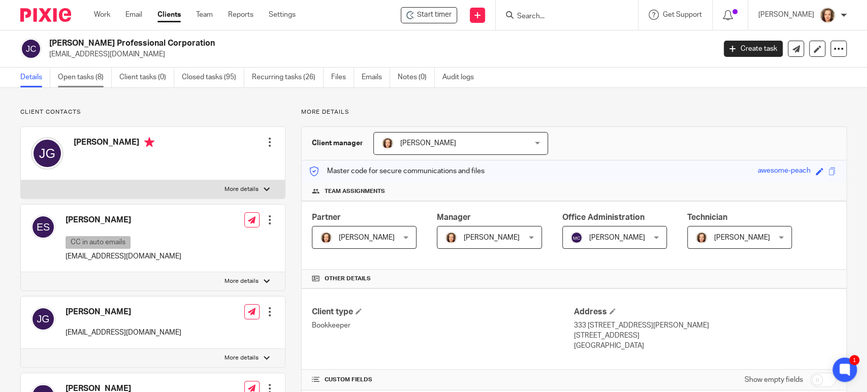
click at [73, 80] on link "Open tasks (8)" at bounding box center [85, 78] width 54 height 20
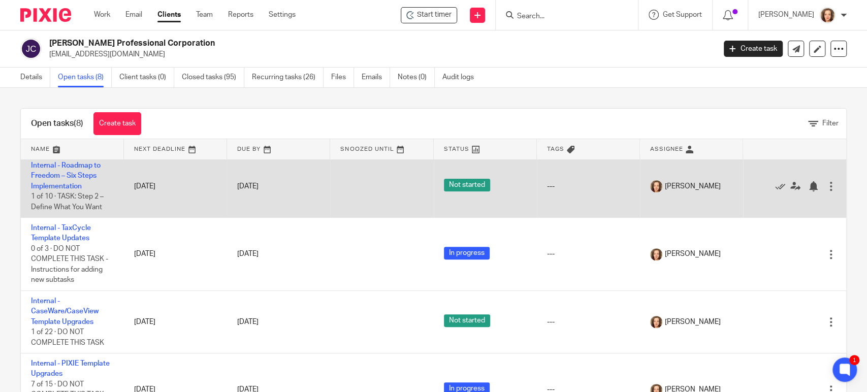
scroll to position [299, 0]
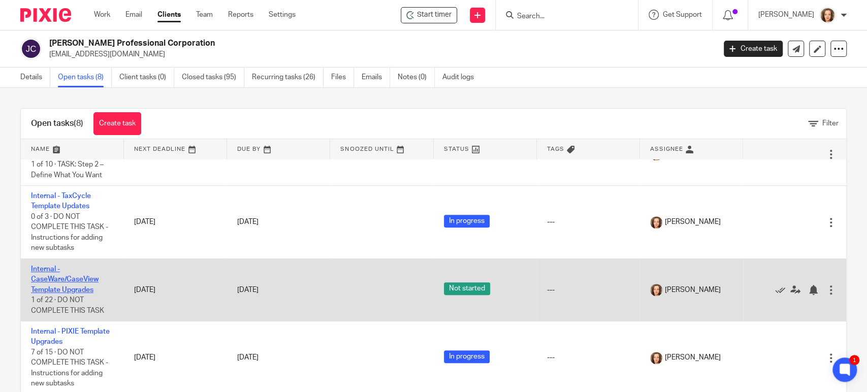
click at [73, 285] on link "Internal - CaseWare/CaseView Template Upgrades" at bounding box center [65, 280] width 68 height 28
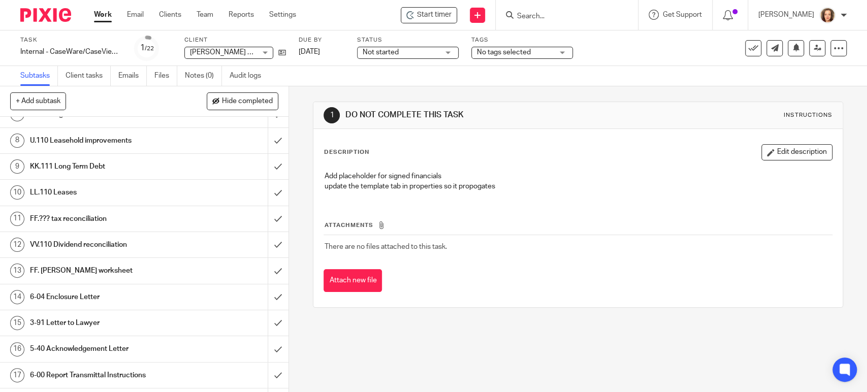
scroll to position [307, 0]
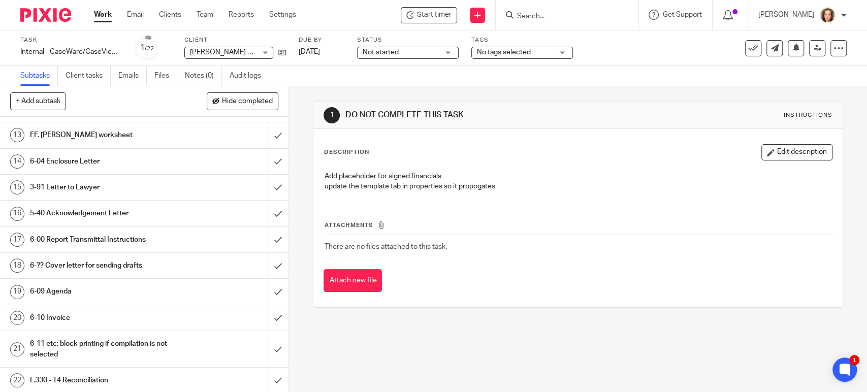
click at [92, 160] on h1 "6-04 Enclosure Letter" at bounding box center [106, 161] width 152 height 15
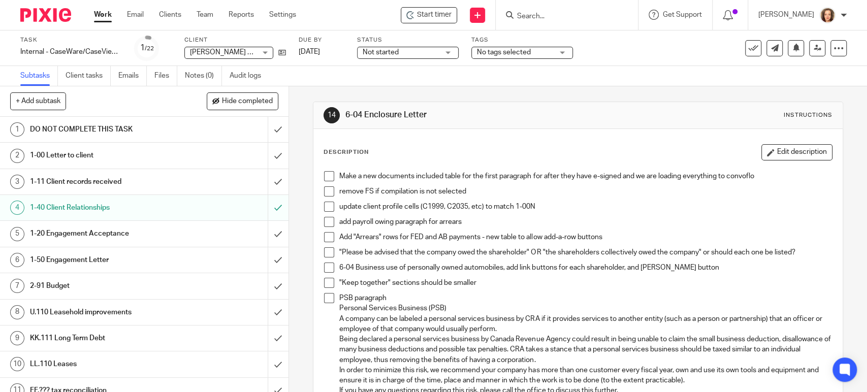
click at [776, 153] on button "Edit description" at bounding box center [796, 152] width 71 height 16
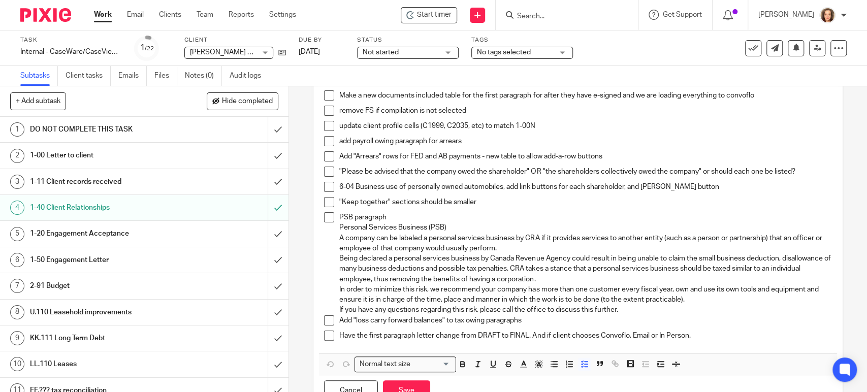
scroll to position [118, 0]
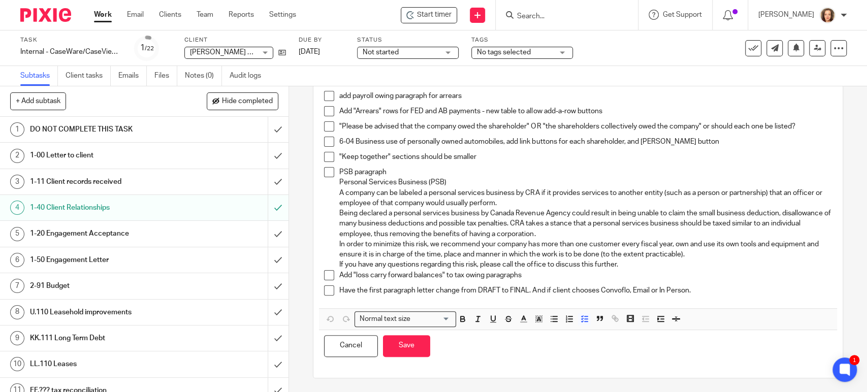
click at [706, 290] on p "Have the first paragraph letter change from DRAFT to FINAL. And if client choos…" at bounding box center [585, 290] width 492 height 10
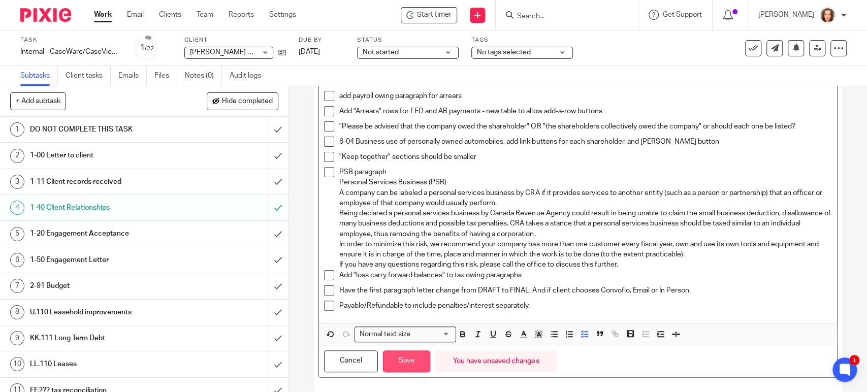
click at [403, 361] on button "Save" at bounding box center [406, 361] width 47 height 22
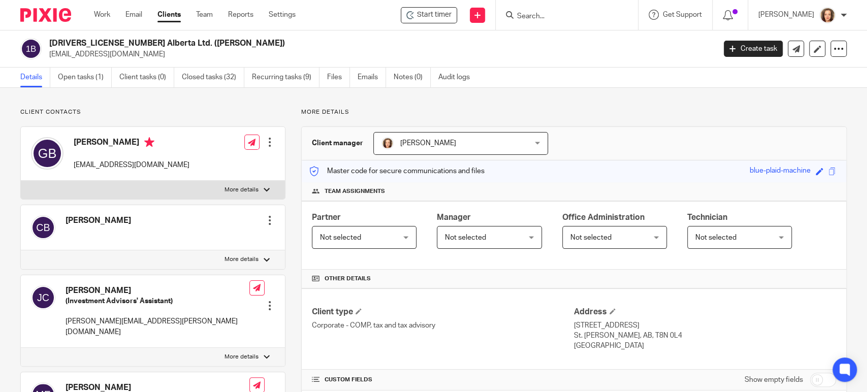
click at [268, 218] on div at bounding box center [270, 220] width 10 height 10
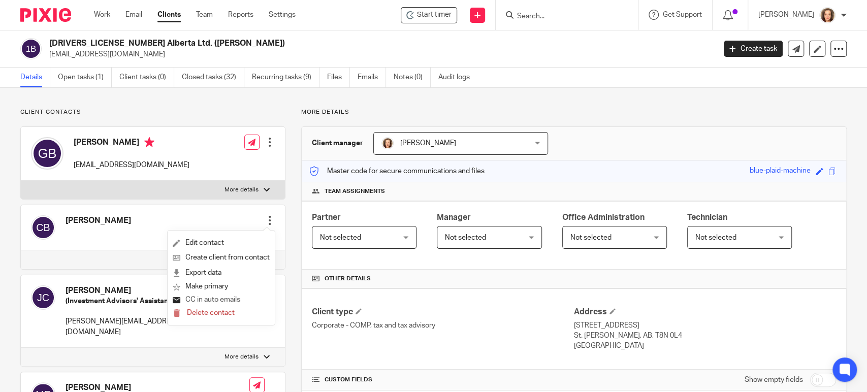
click at [224, 299] on button "CC in auto emails" at bounding box center [207, 300] width 68 height 13
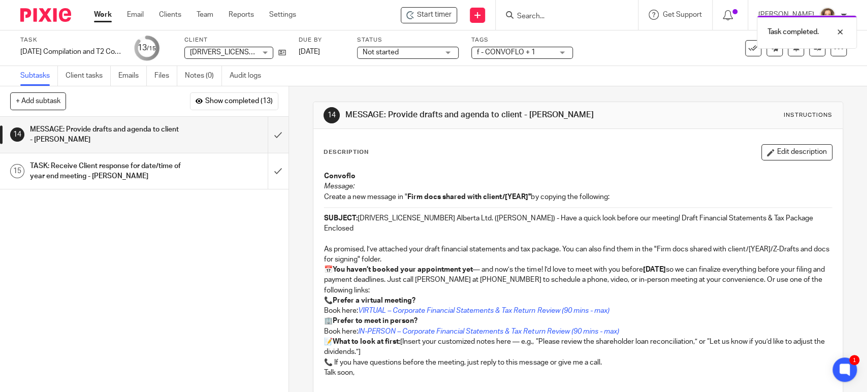
click at [198, 175] on div "TASK: Receive Client response for date/time of year end meeting - [PERSON_NAME]" at bounding box center [144, 171] width 228 height 26
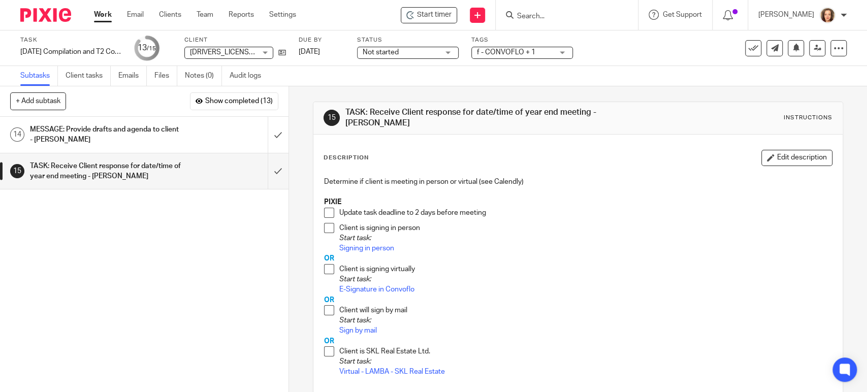
click at [328, 228] on span at bounding box center [329, 228] width 10 height 10
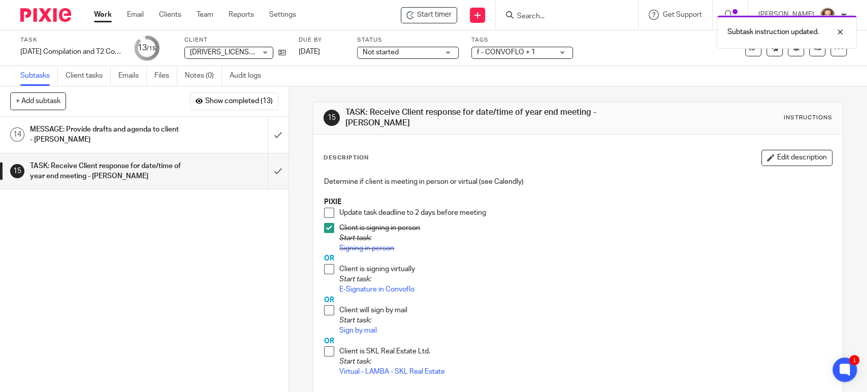
click at [325, 212] on span at bounding box center [329, 213] width 10 height 10
click at [320, 53] on link "[DATE]" at bounding box center [322, 52] width 46 height 11
click at [370, 247] on link "Signing in person" at bounding box center [366, 248] width 55 height 7
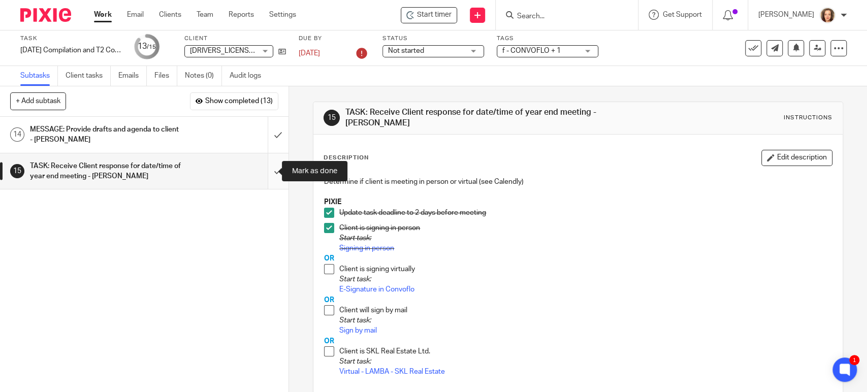
click at [268, 172] on input "submit" at bounding box center [144, 171] width 289 height 36
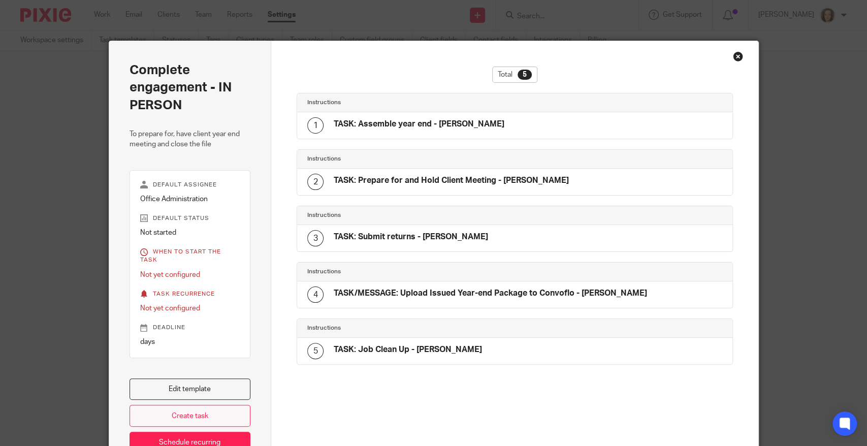
click at [185, 405] on link "Create task" at bounding box center [190, 416] width 121 height 22
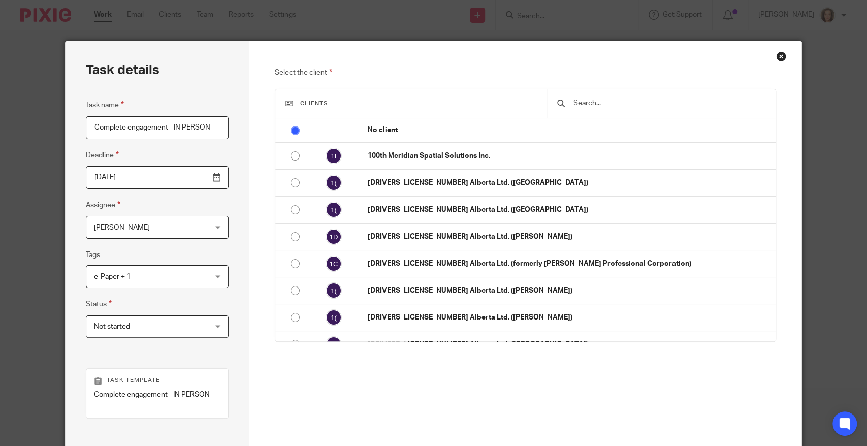
click at [605, 102] on input "text" at bounding box center [668, 103] width 193 height 11
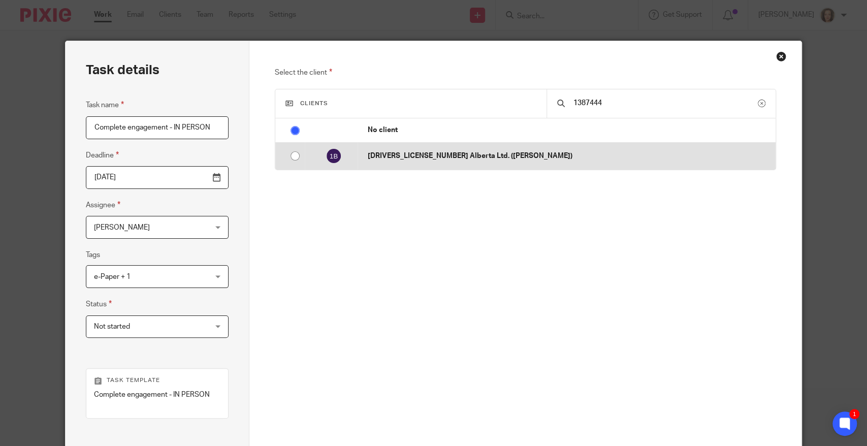
type input "1387444"
click at [557, 155] on p "[DRIVERS_LICENSE_NUMBER] Alberta Ltd. ([PERSON_NAME])" at bounding box center [569, 156] width 403 height 10
radio input "false"
radio input "true"
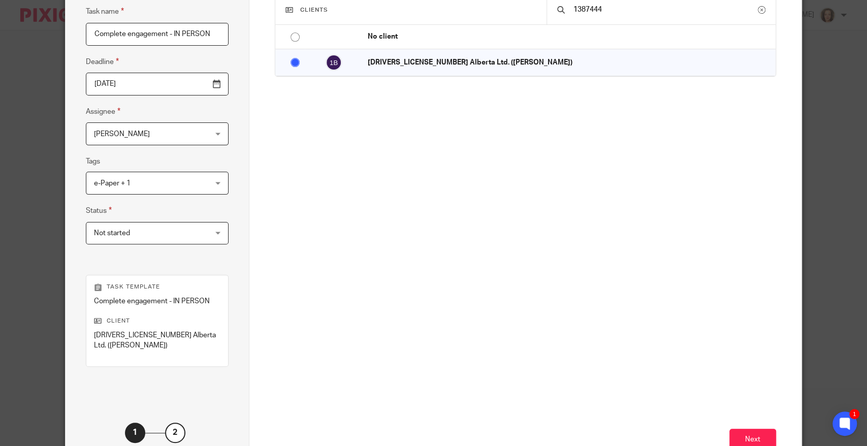
scroll to position [154, 0]
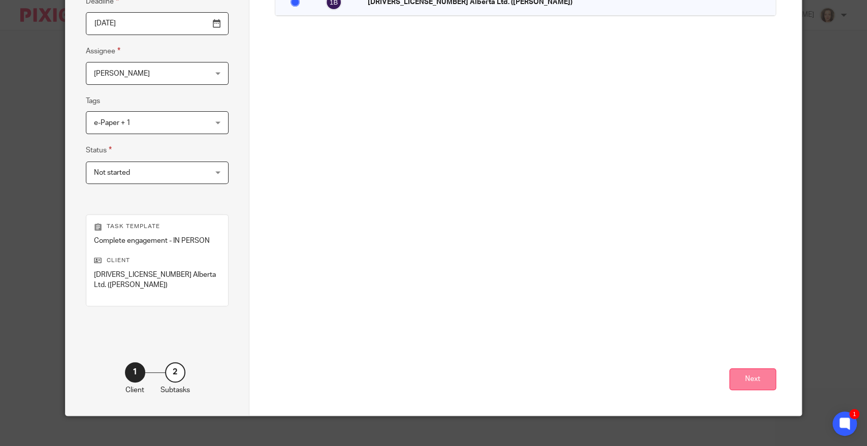
click at [756, 368] on button "Next" at bounding box center [752, 379] width 47 height 22
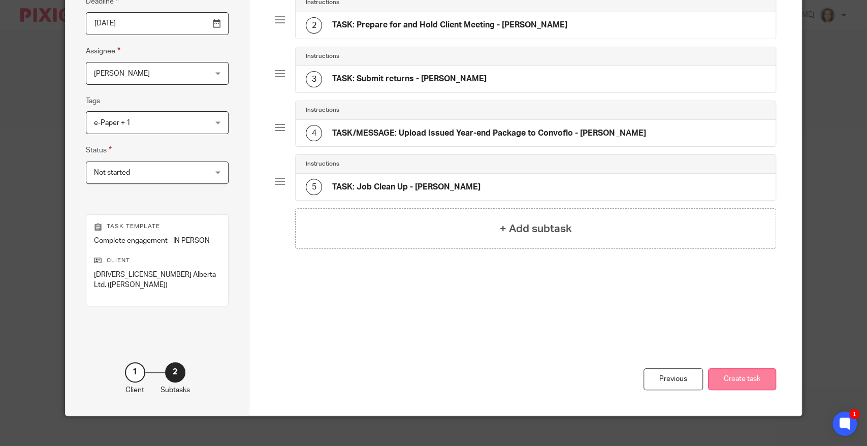
click at [736, 370] on button "Create task" at bounding box center [742, 379] width 68 height 22
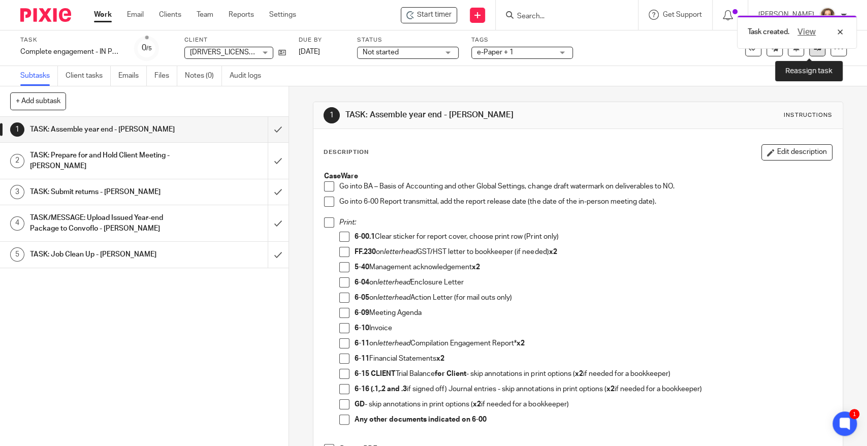
click at [809, 54] on link at bounding box center [817, 48] width 16 height 16
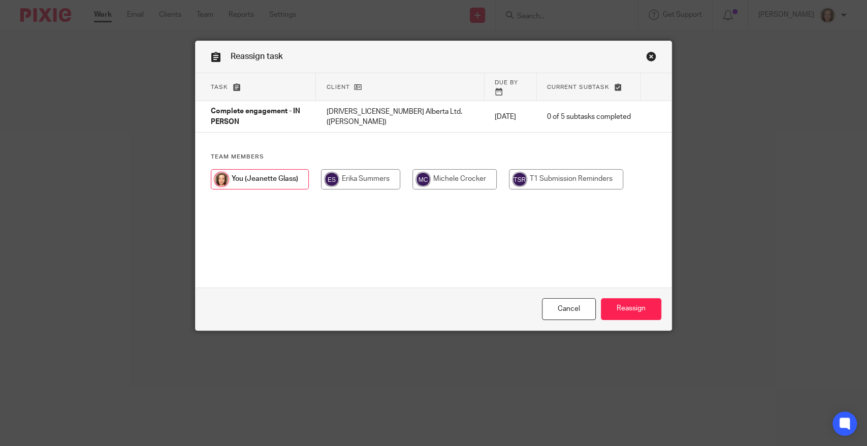
click at [427, 177] on input "radio" at bounding box center [454, 179] width 84 height 20
radio input "true"
click at [615, 303] on input "Reassign" at bounding box center [631, 309] width 60 height 22
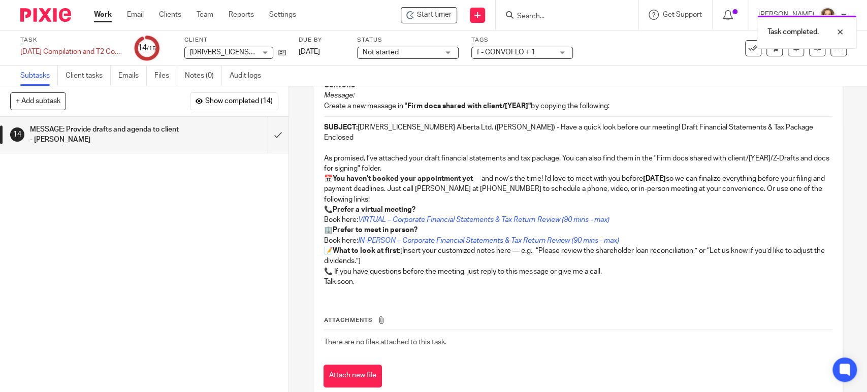
scroll to position [106, 0]
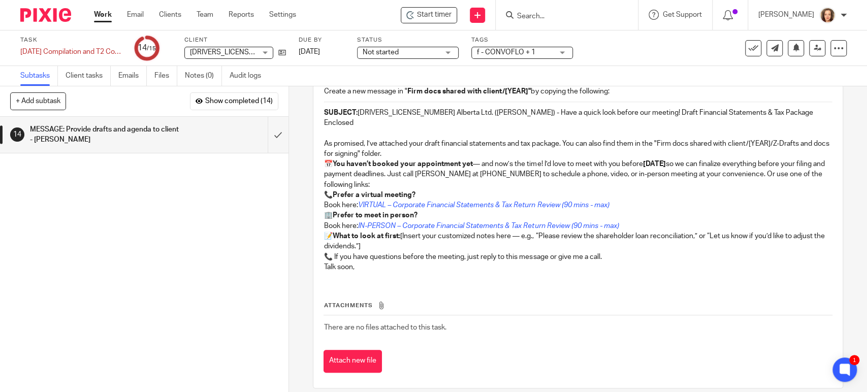
click at [400, 142] on p "As promised, I’ve attached your draft financial statements and tax package. You…" at bounding box center [577, 149] width 507 height 21
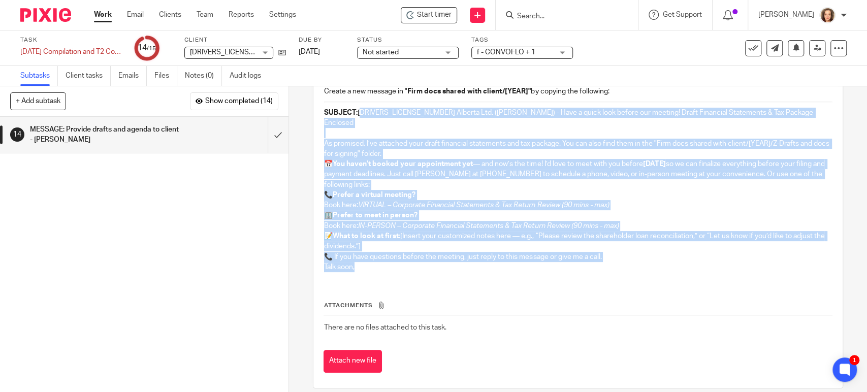
drag, startPoint x: 370, startPoint y: 265, endPoint x: 356, endPoint y: 106, distance: 160.1
click at [356, 106] on div "Convoflo Message: Create a new message in " Firm docs shared with client/[YEAR]…" at bounding box center [578, 169] width 518 height 219
copy div "1387444 Alberta Ltd. (Gerald Blouin) - Have a quick look before our meeting! Dr…"
click at [264, 130] on input "submit" at bounding box center [144, 135] width 289 height 36
